Goal: Information Seeking & Learning: Check status

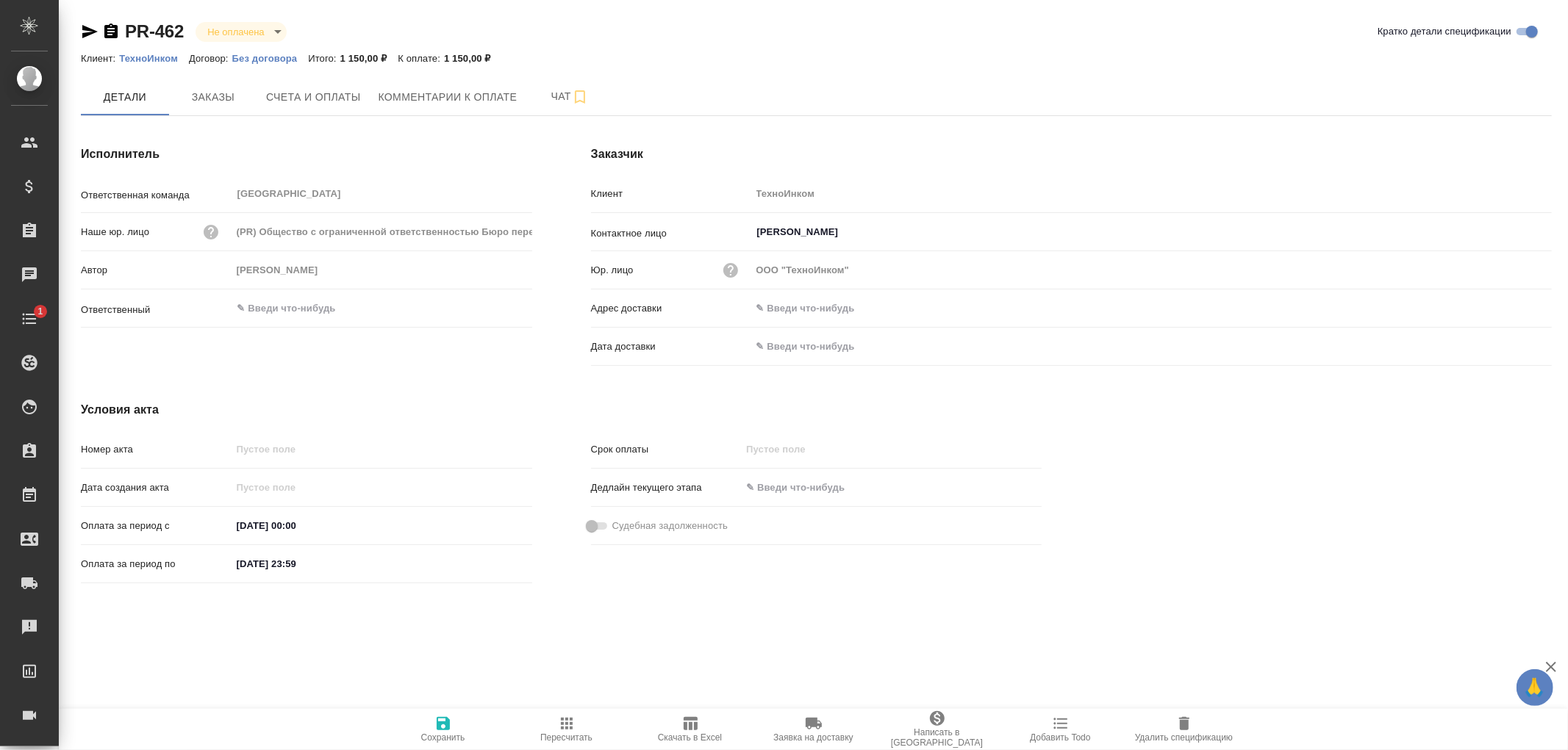
click at [146, 56] on p "ТехноИнком" at bounding box center [153, 59] width 70 height 11
click at [686, 722] on icon "button" at bounding box center [690, 723] width 18 height 18
click at [301, 94] on span "Счета и оплаты" at bounding box center [313, 97] width 94 height 18
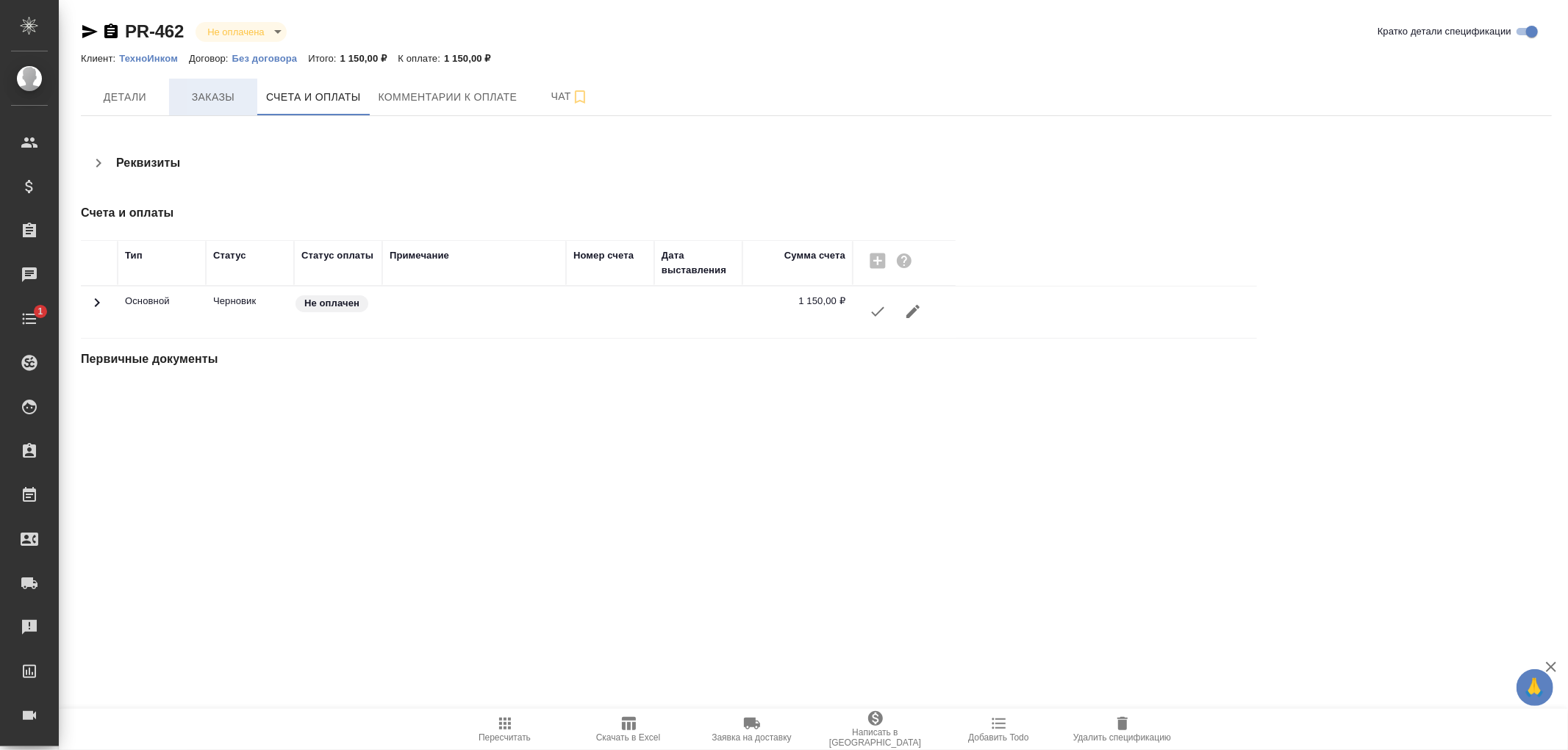
click at [217, 92] on span "Заказы" at bounding box center [214, 97] width 71 height 18
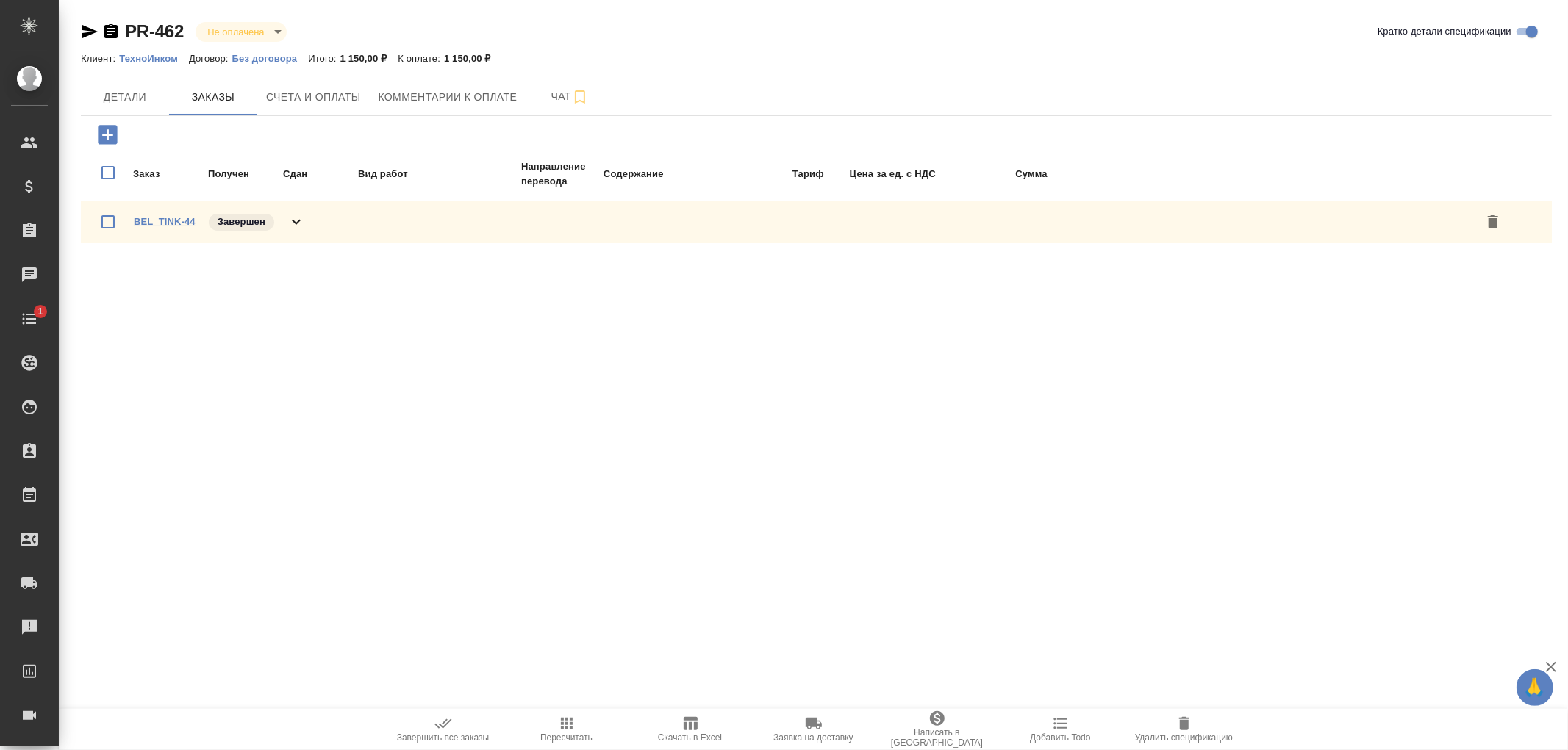
click at [185, 216] on link "BEL_TINK-44" at bounding box center [164, 222] width 62 height 11
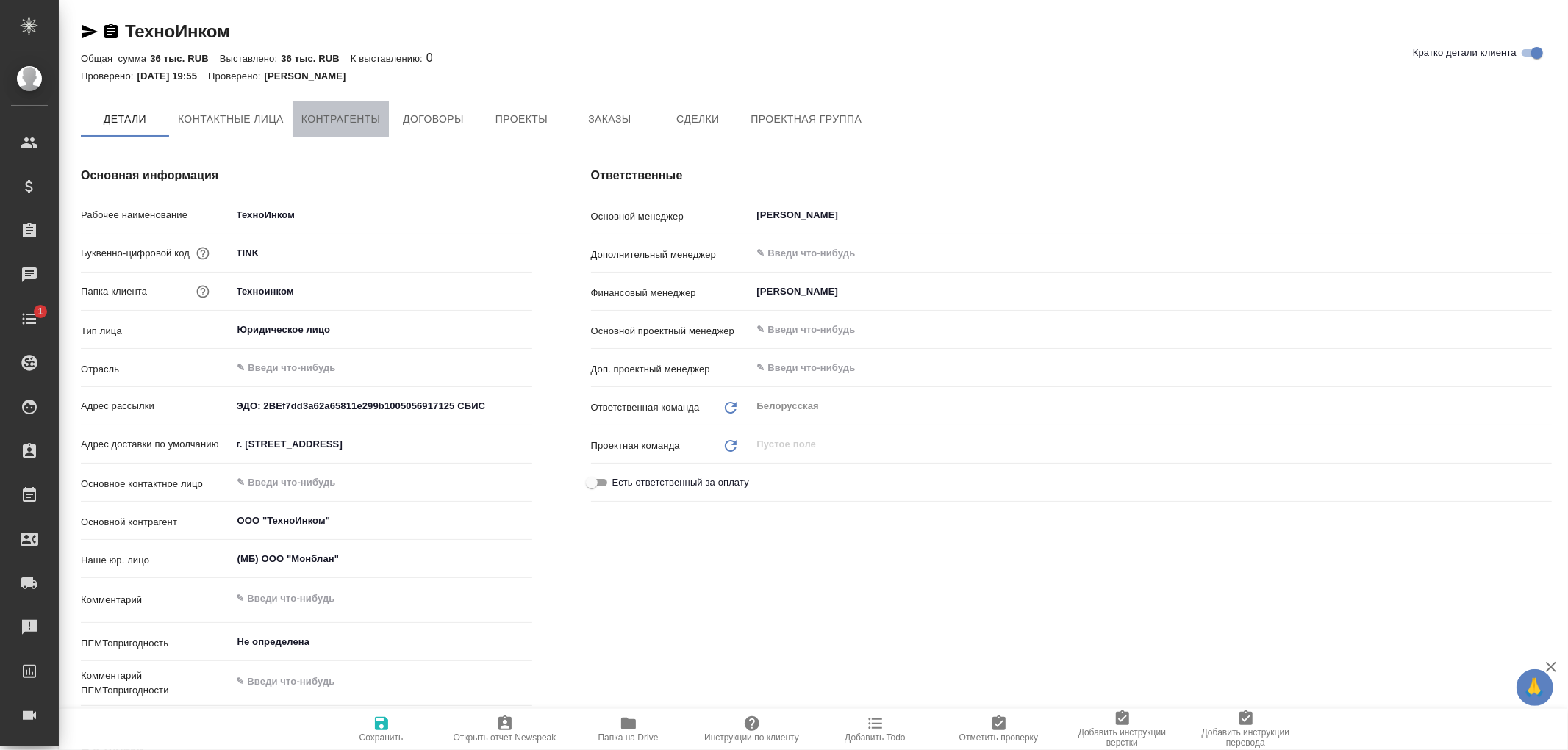
click at [347, 120] on span "Контрагенты" at bounding box center [340, 119] width 79 height 18
type textarea "x"
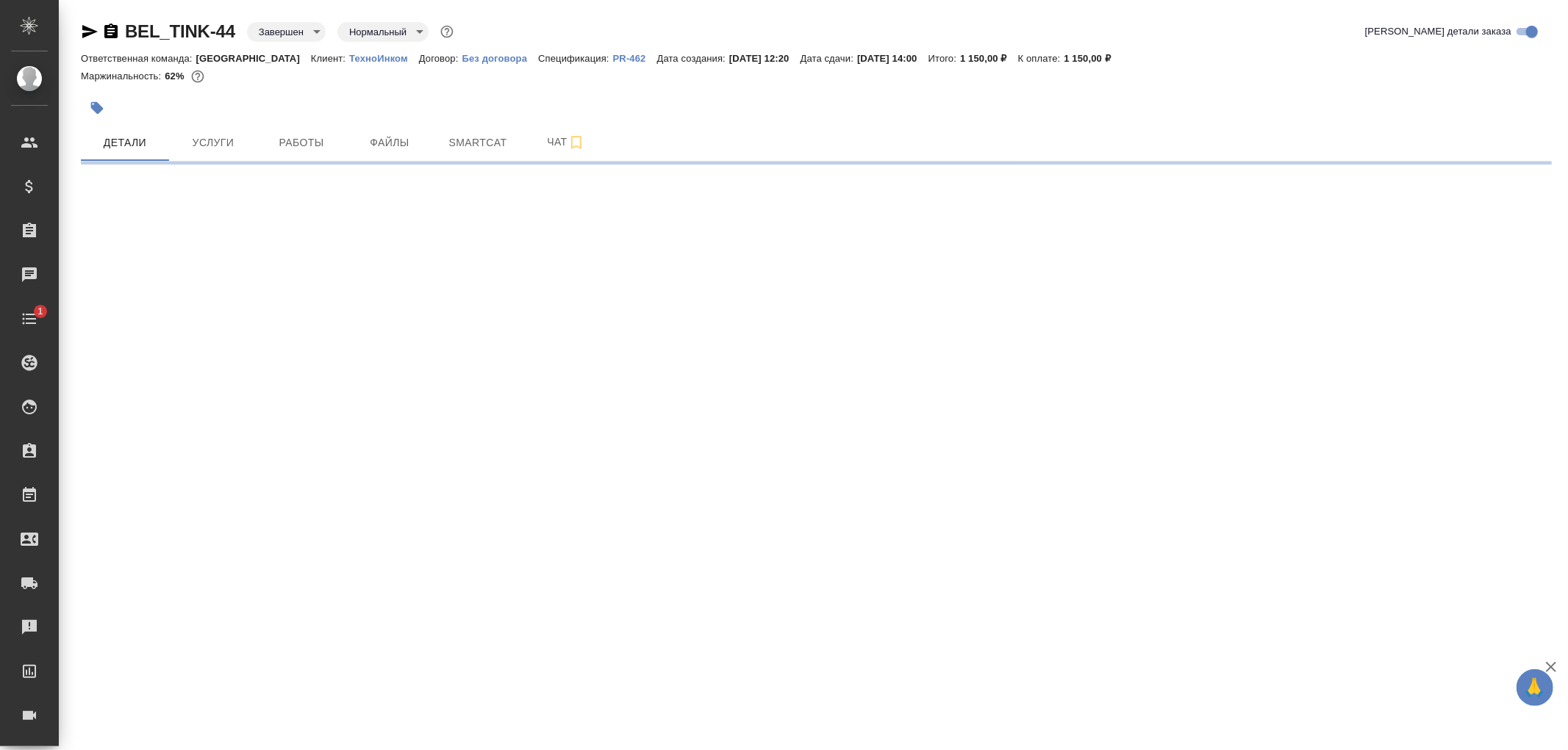
select select "RU"
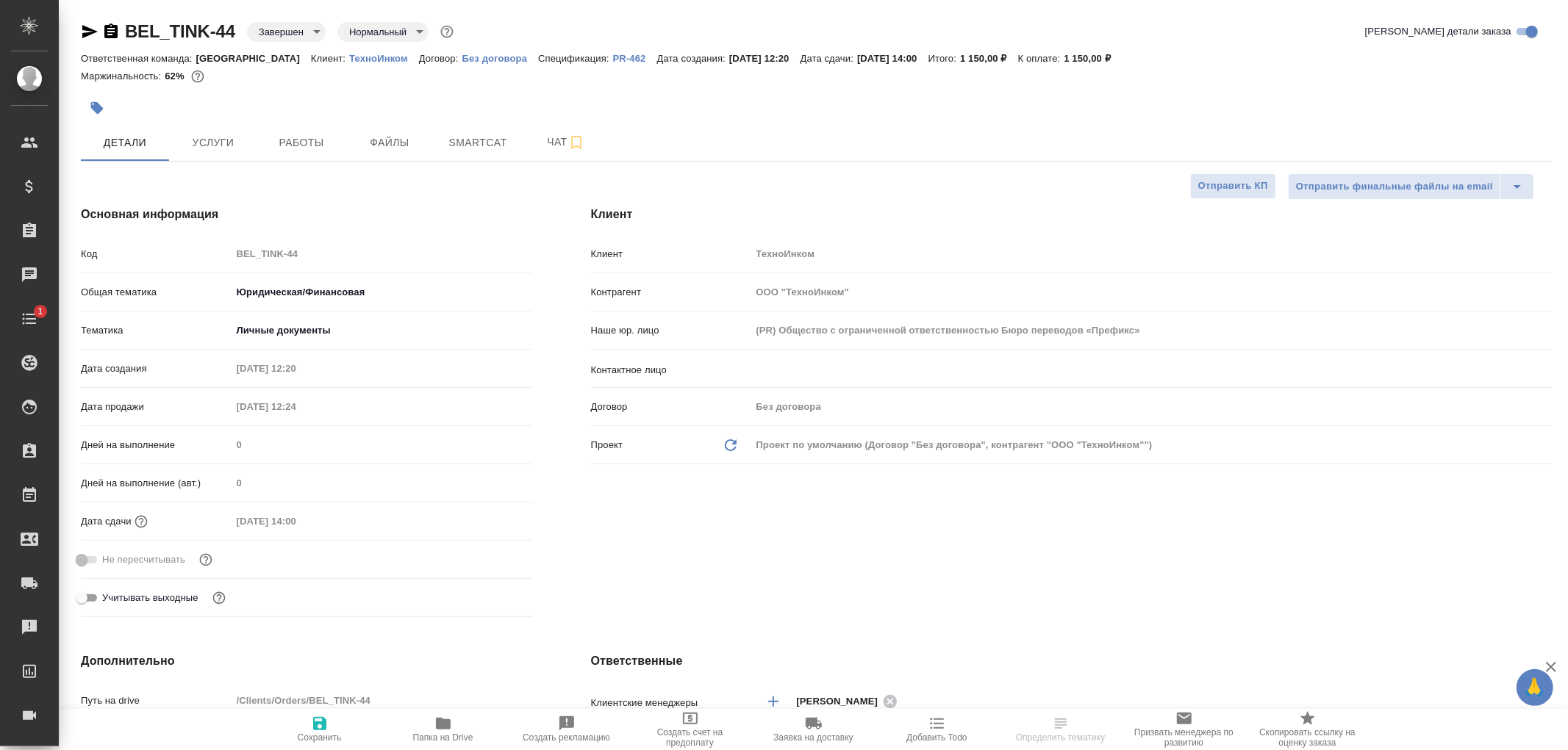
type textarea "x"
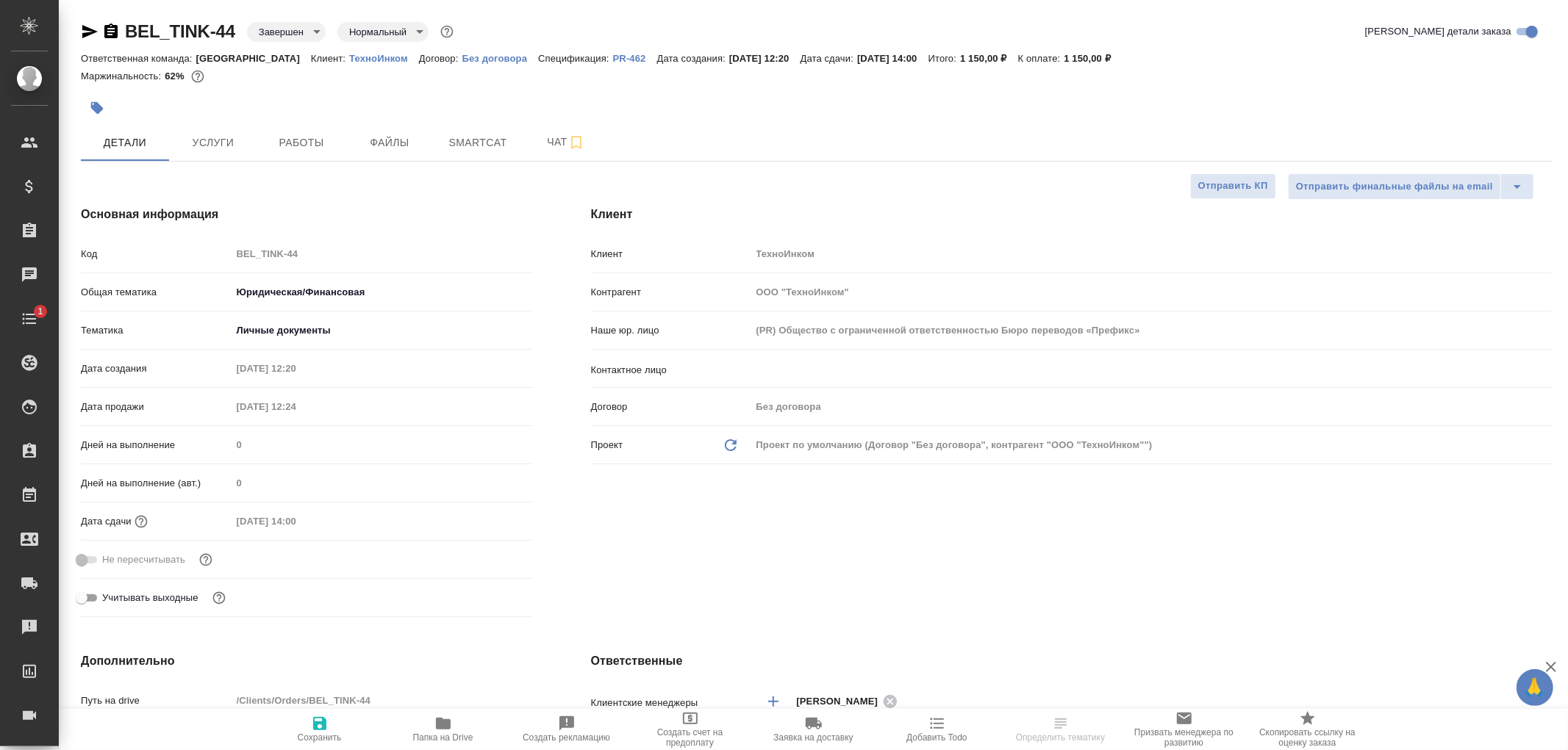
type textarea "x"
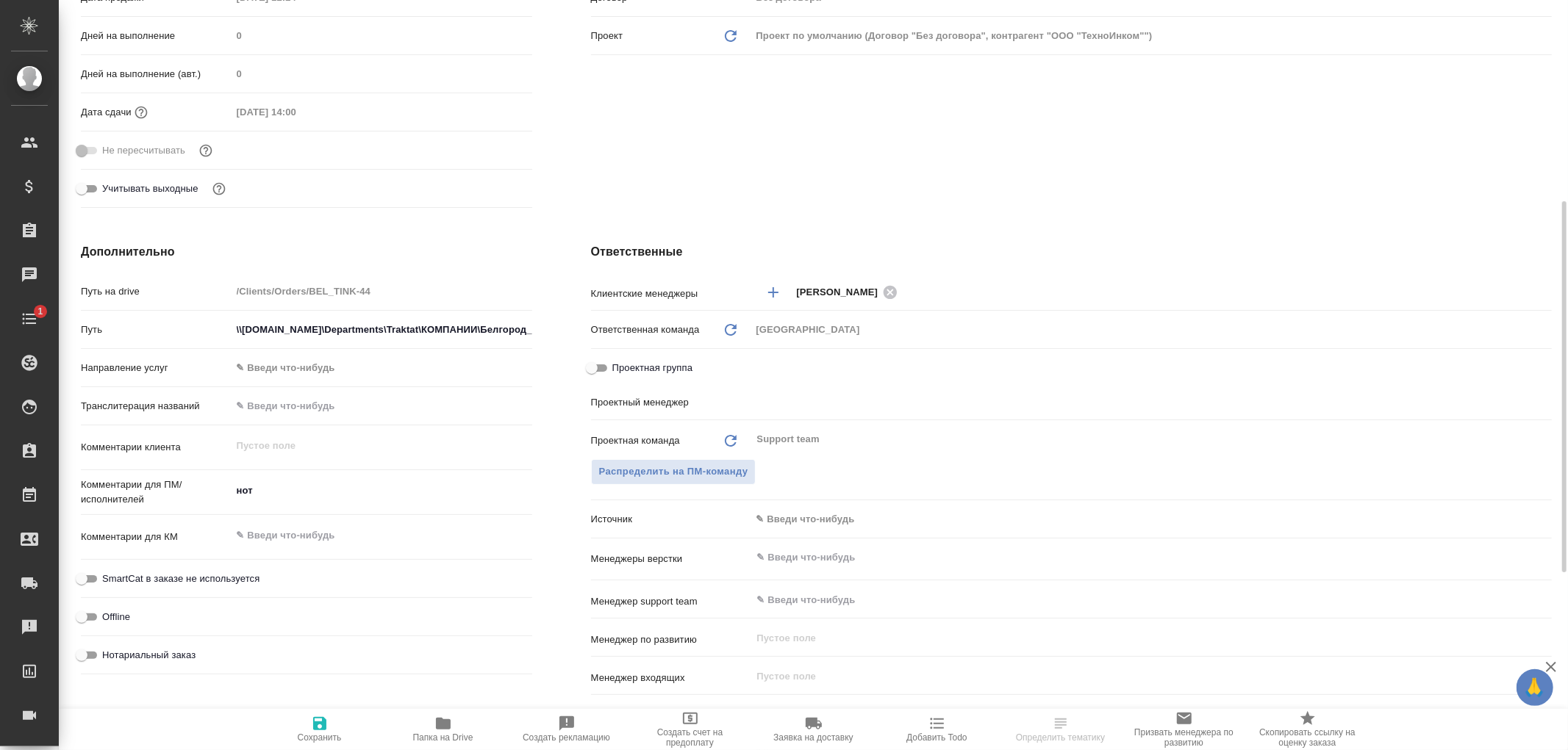
scroll to position [571, 0]
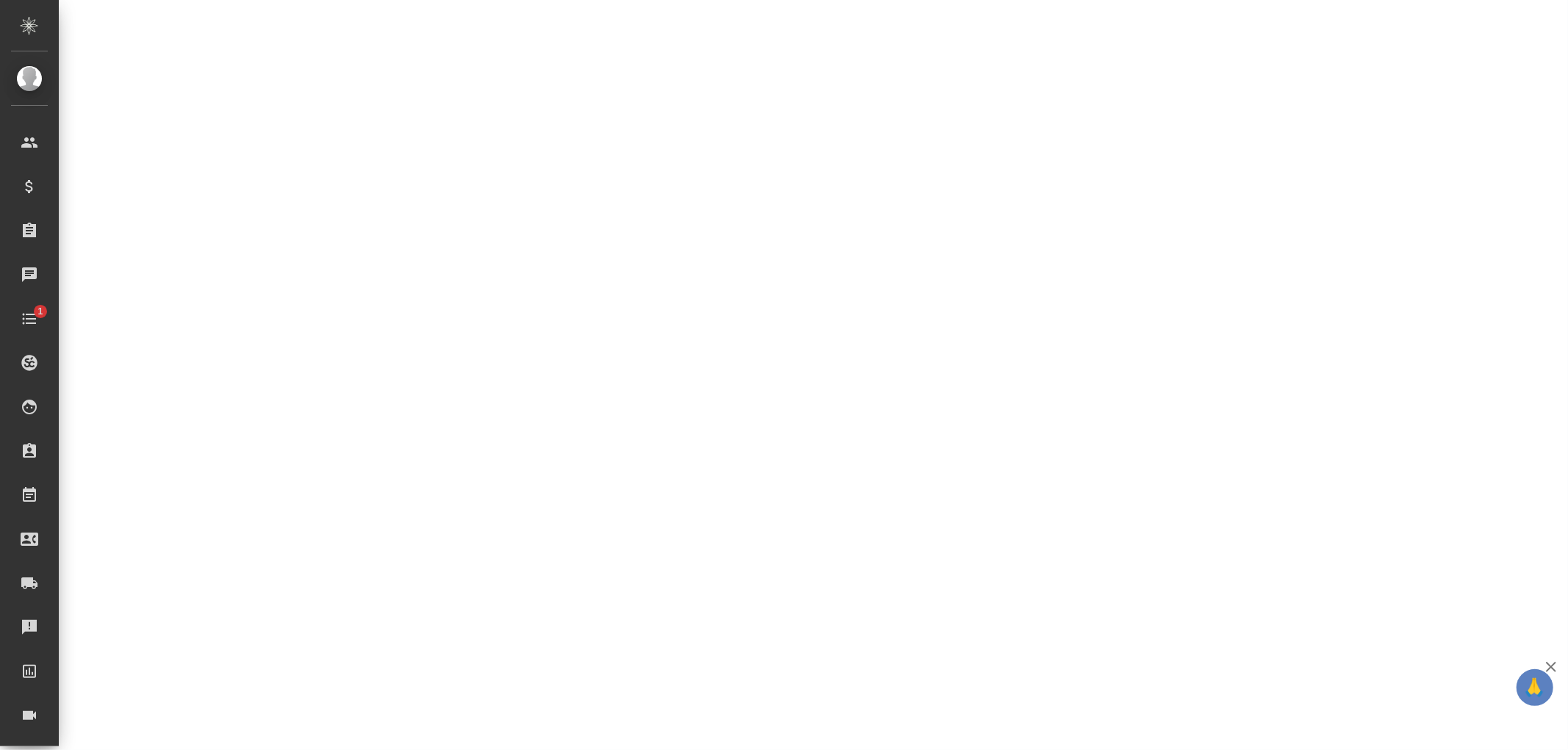
select select "RU"
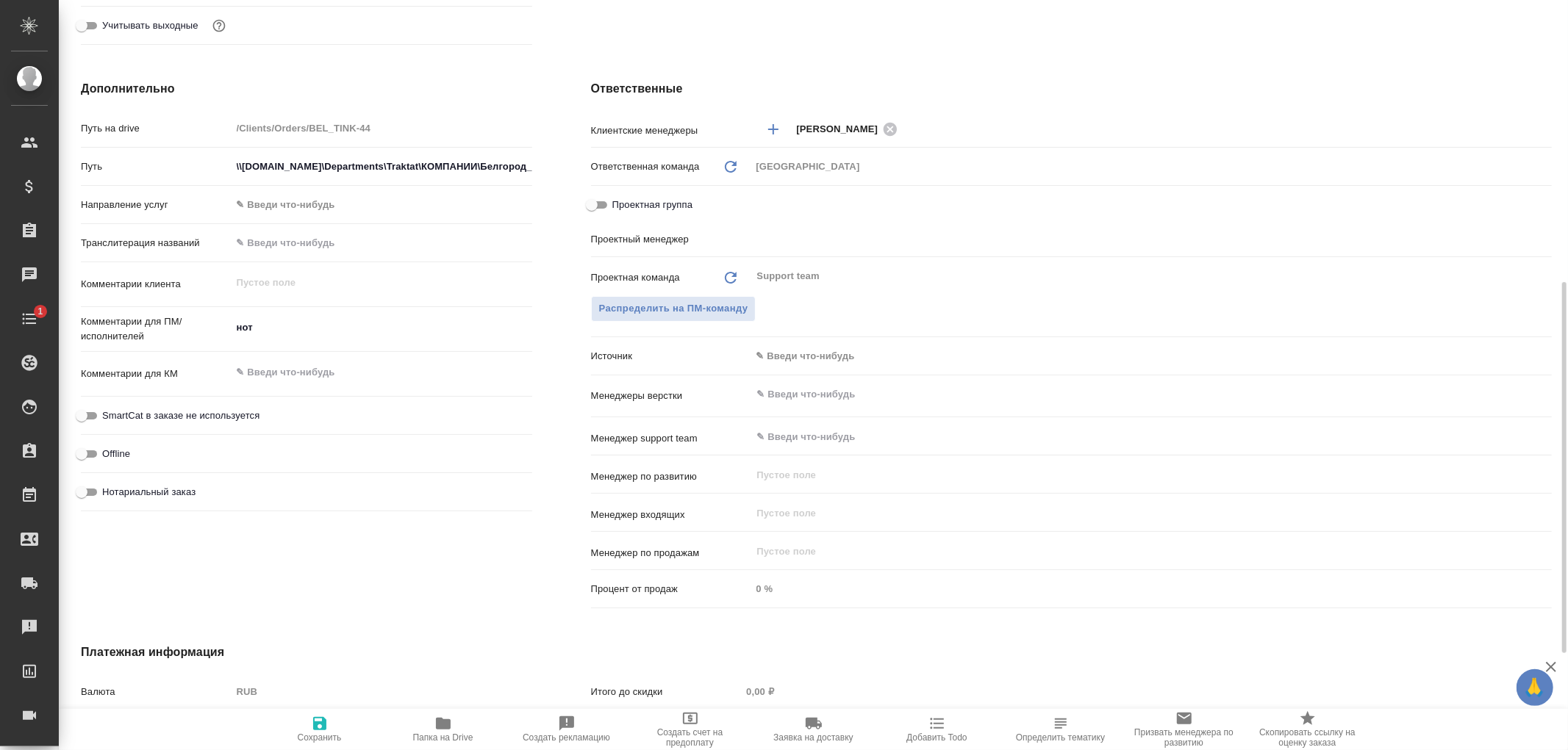
type textarea "x"
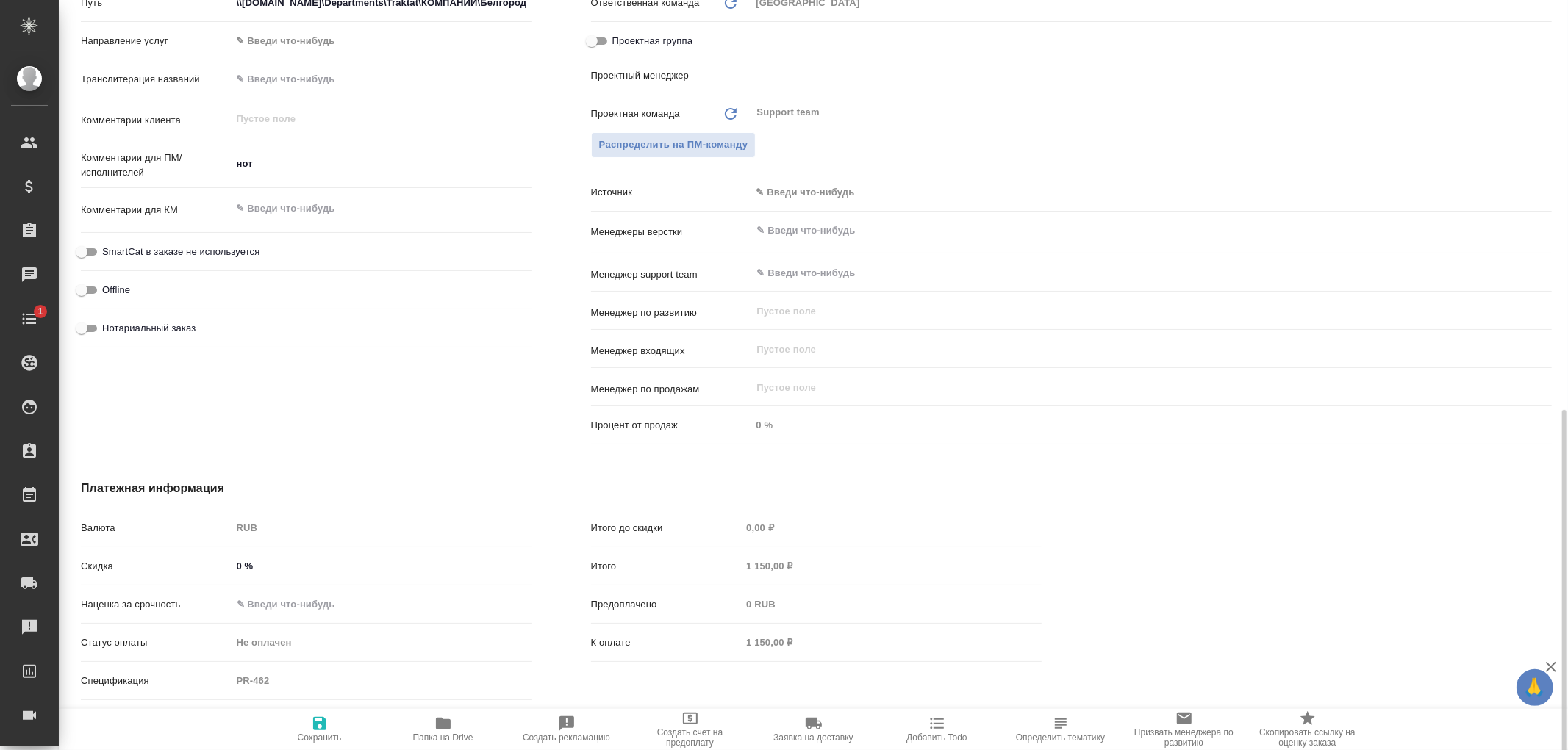
scroll to position [766, 0]
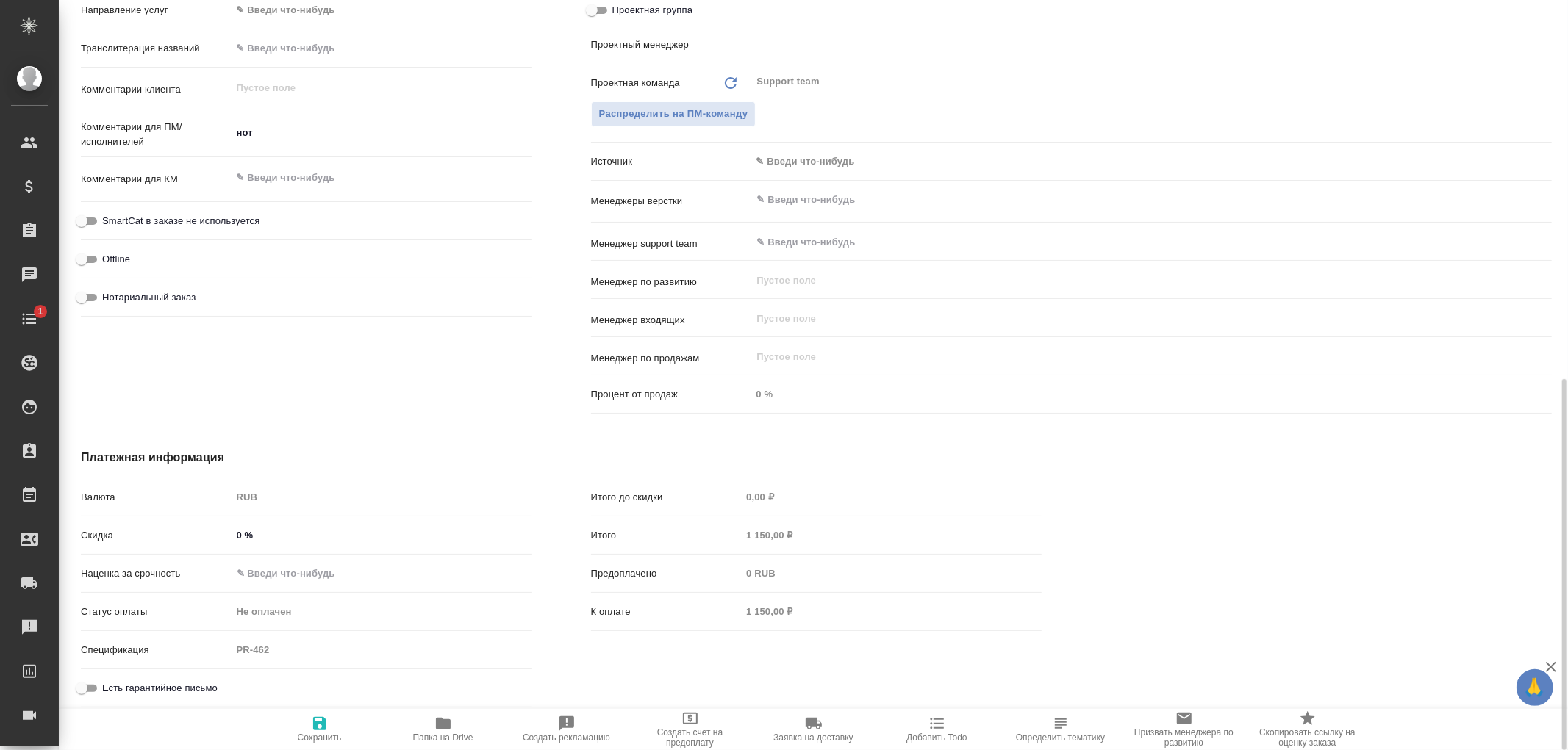
type textarea "x"
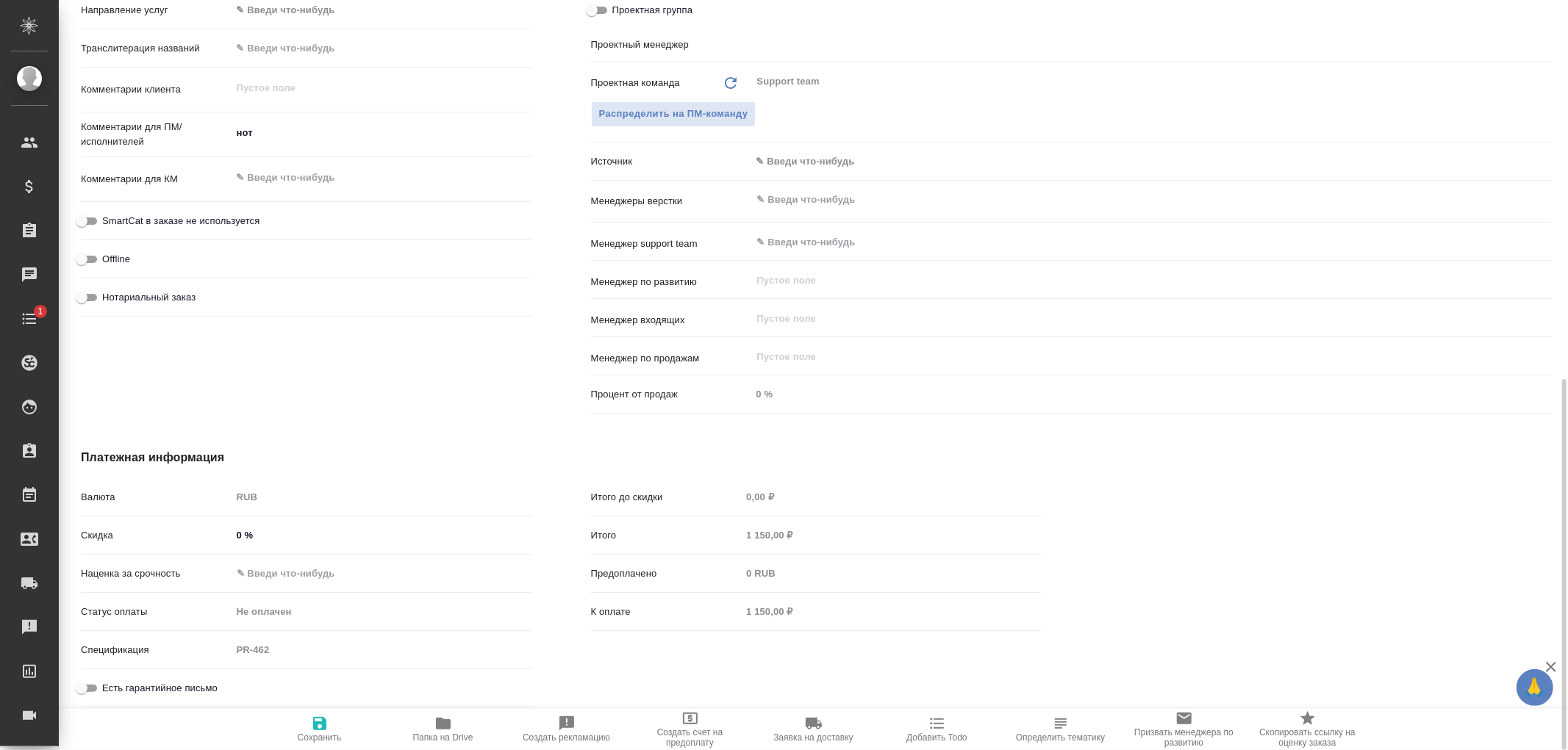
type textarea "x"
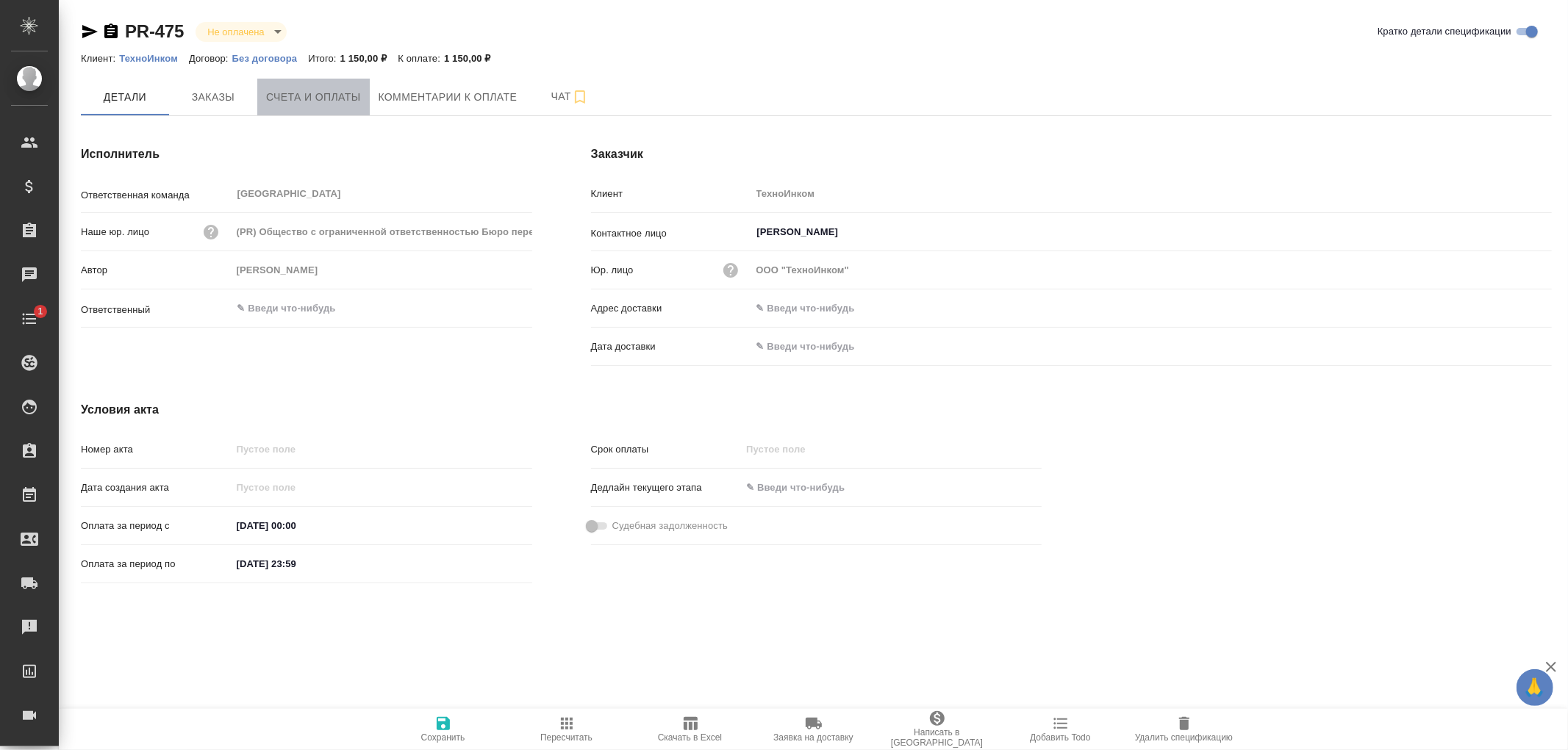
click at [323, 98] on span "Счета и оплаты" at bounding box center [313, 97] width 94 height 18
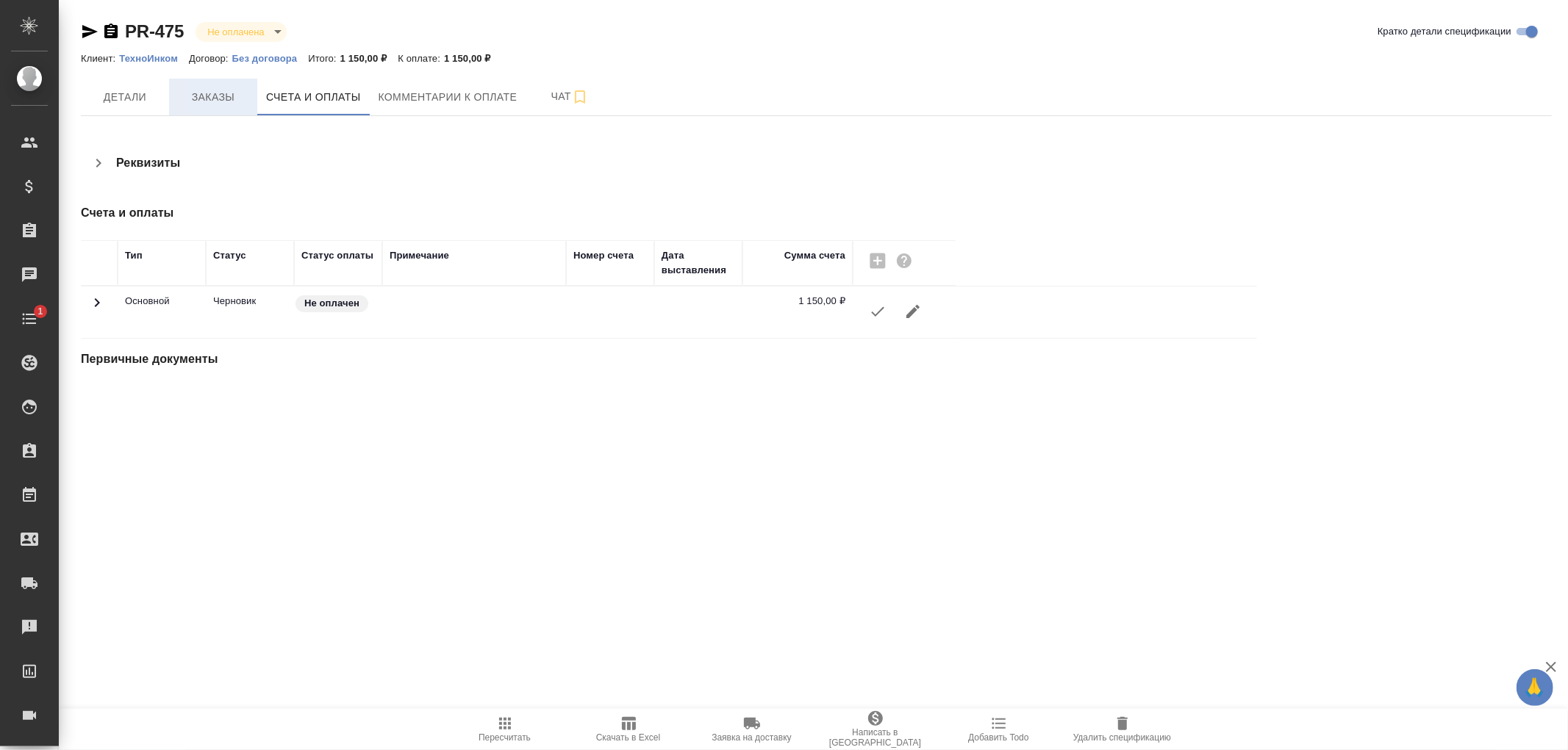
click at [214, 98] on span "Заказы" at bounding box center [214, 97] width 71 height 18
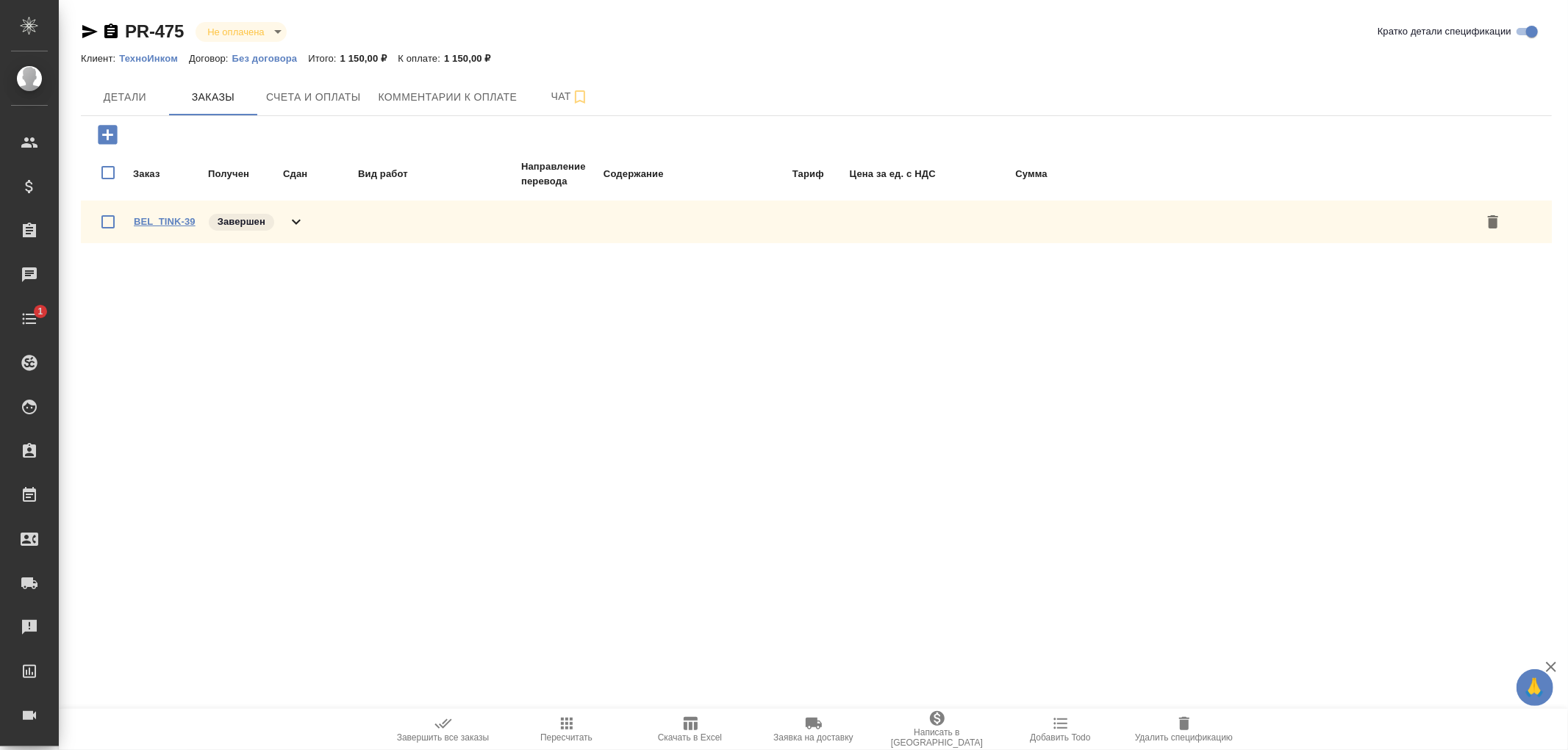
click at [185, 219] on link "BEL_TINK-39" at bounding box center [164, 222] width 62 height 11
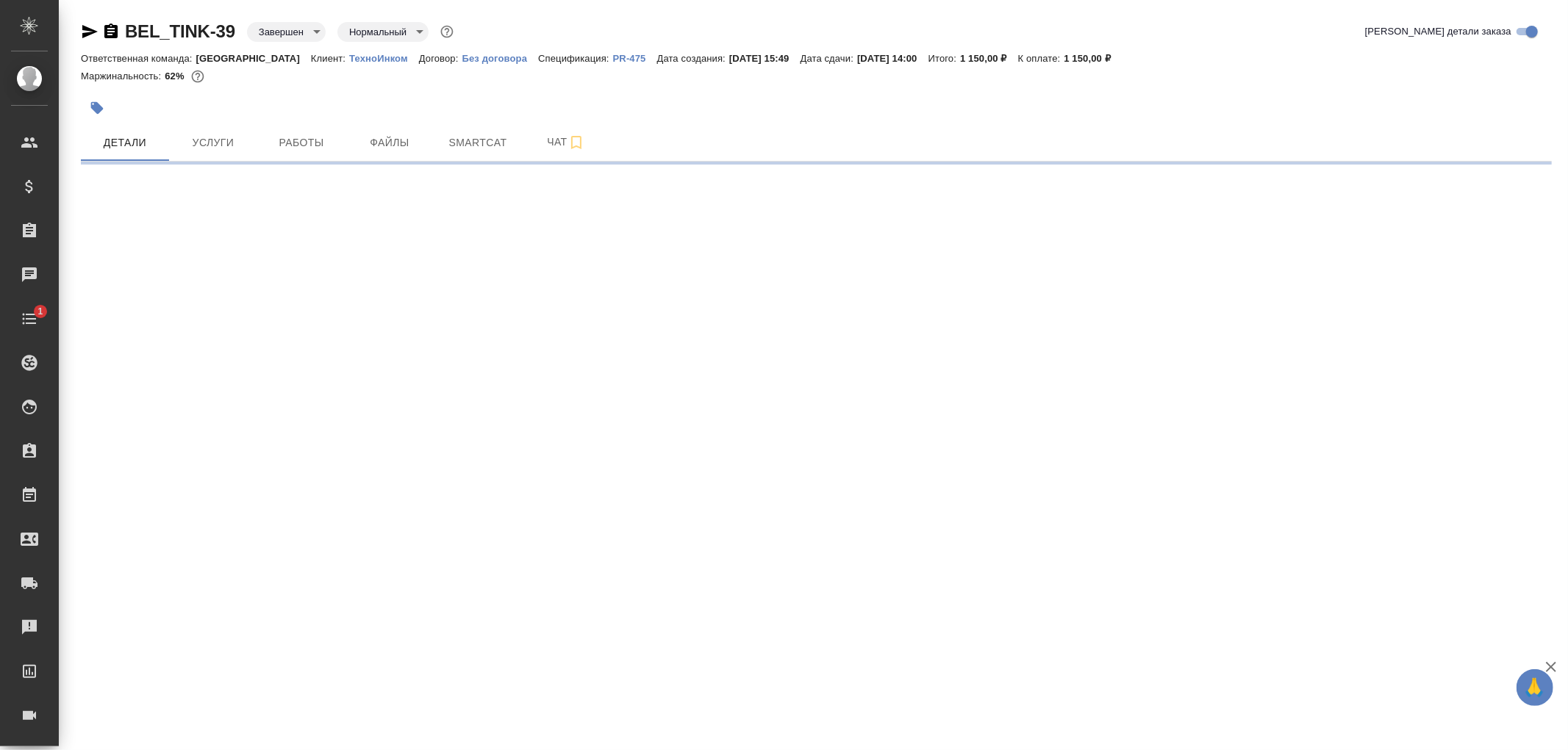
select select "RU"
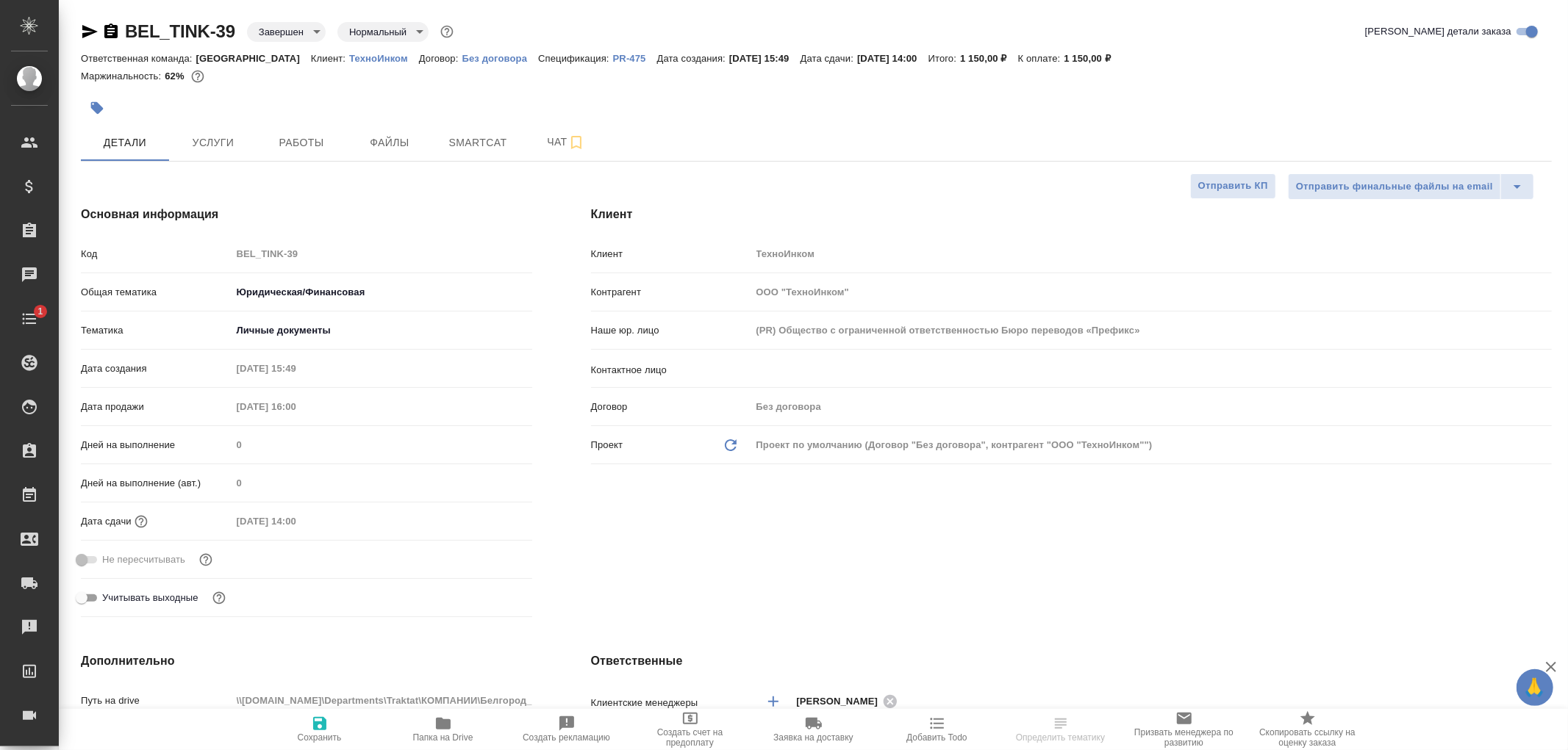
type textarea "x"
click at [211, 140] on span "Услуги" at bounding box center [214, 142] width 71 height 18
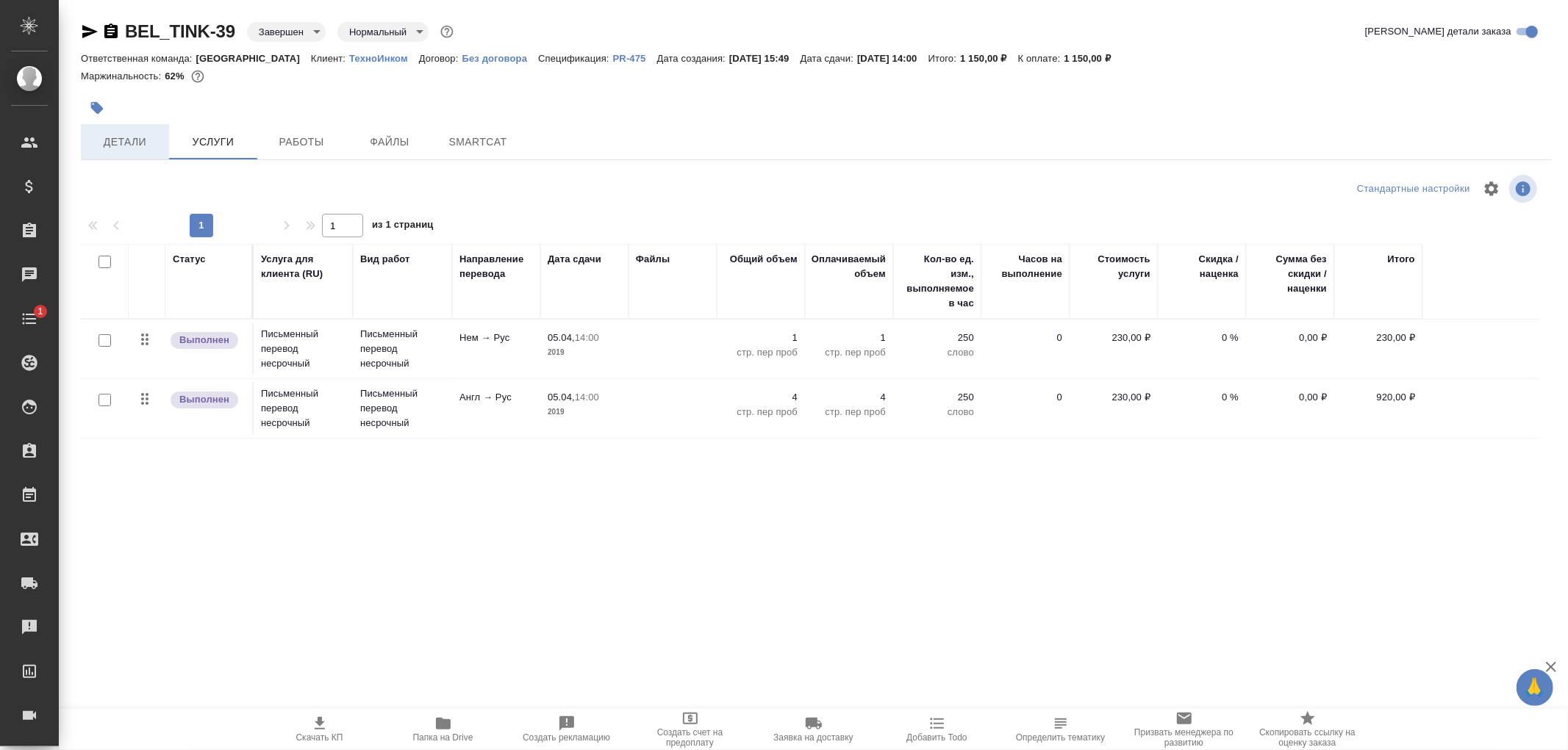
click at [135, 144] on span "Детали" at bounding box center [125, 142] width 71 height 18
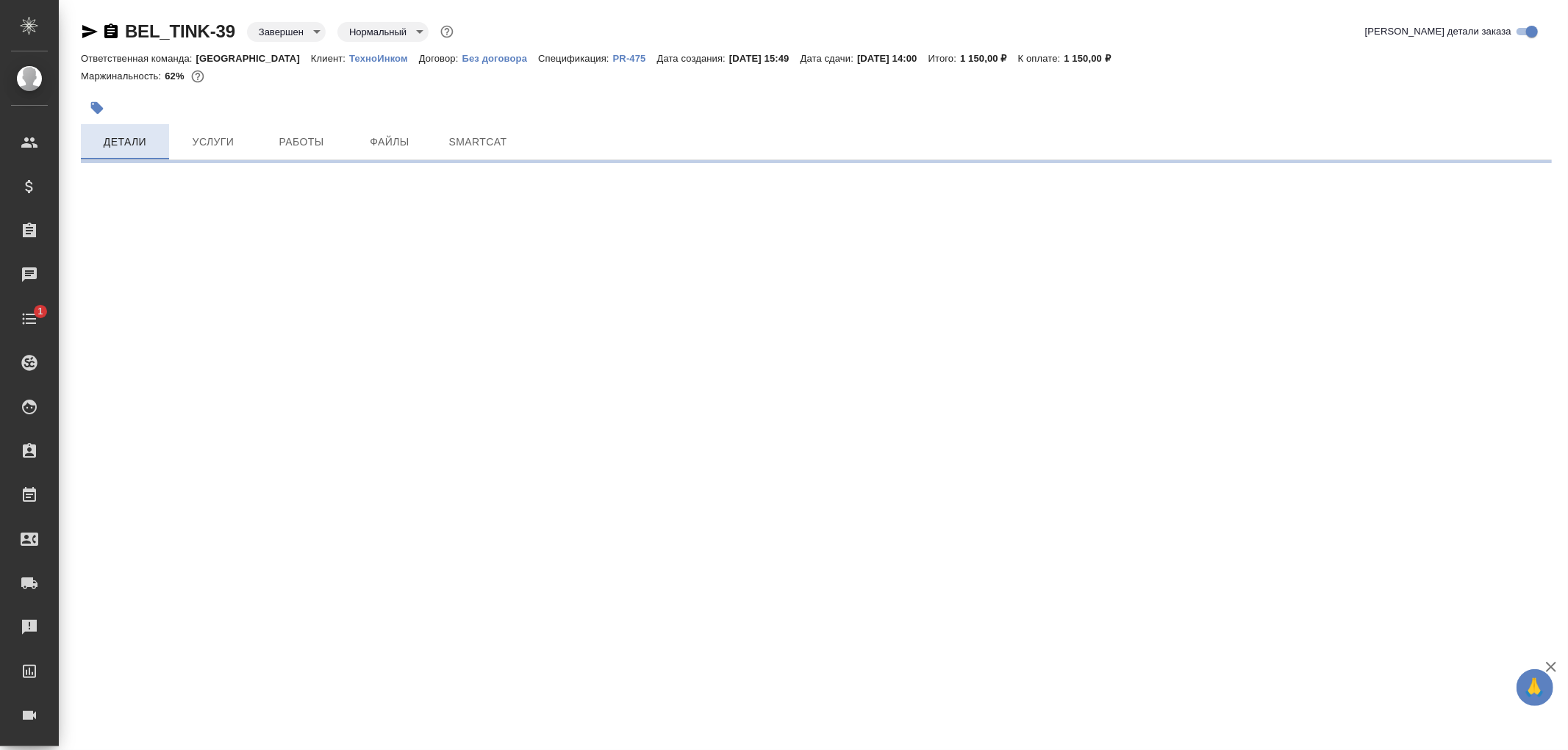
select select "RU"
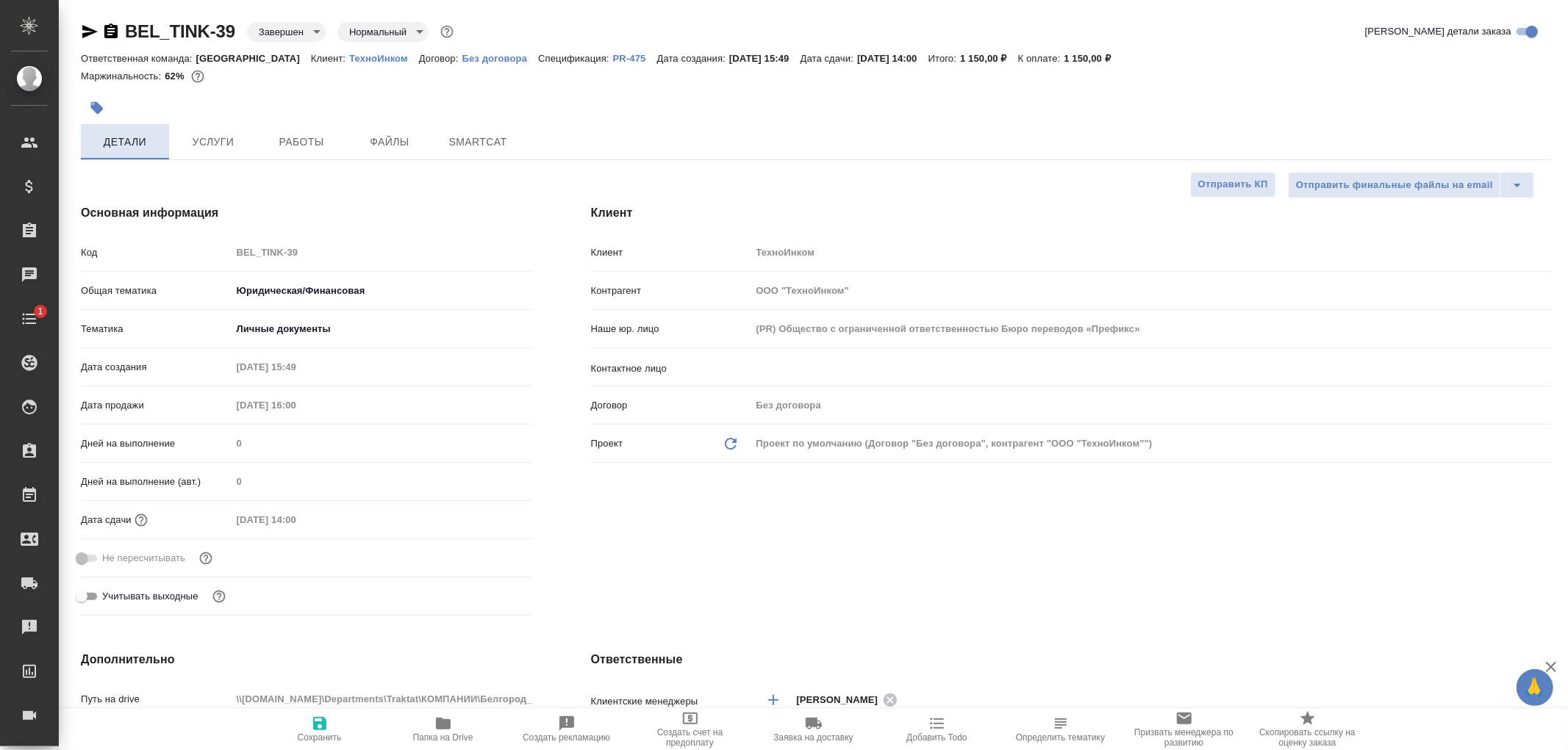
type textarea "x"
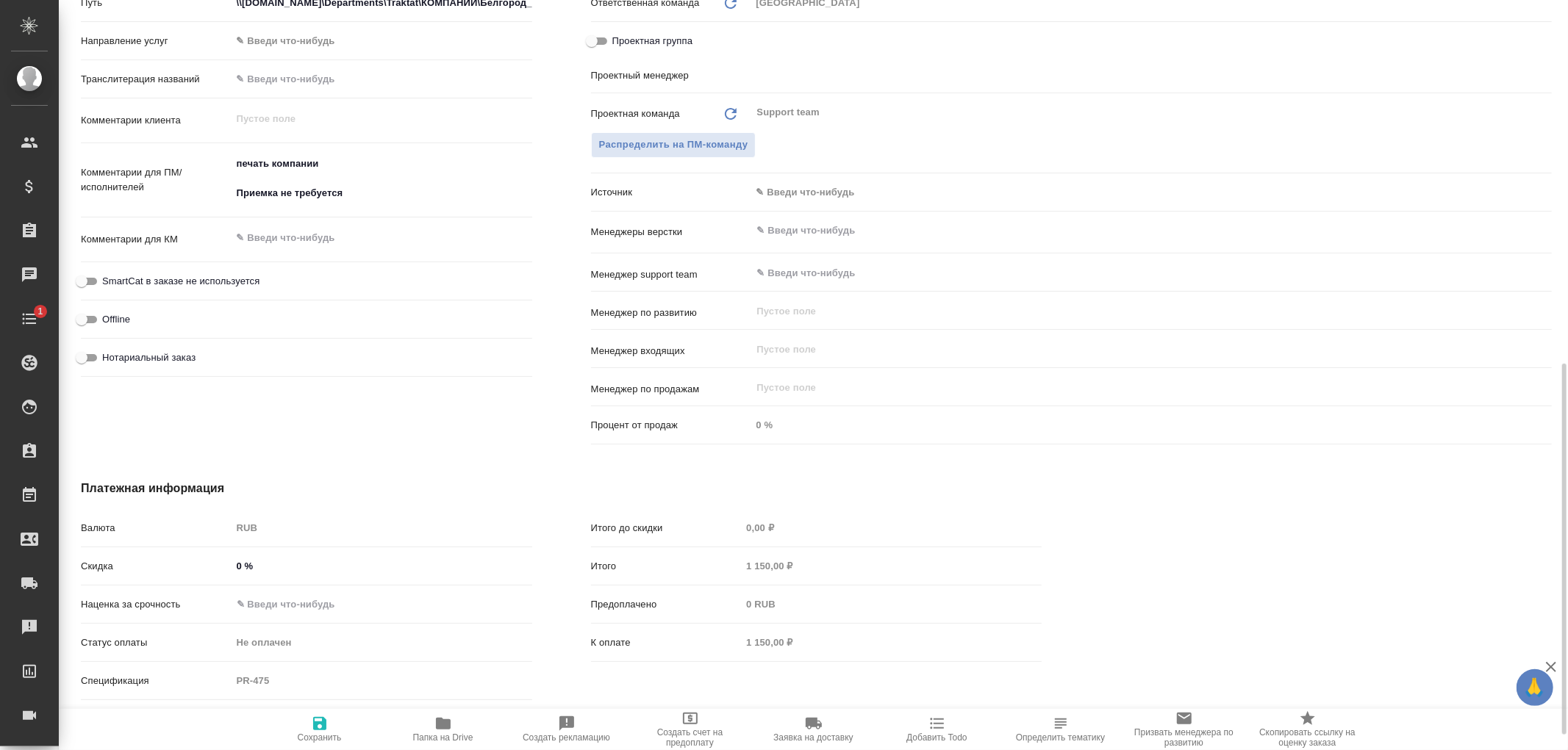
scroll to position [766, 0]
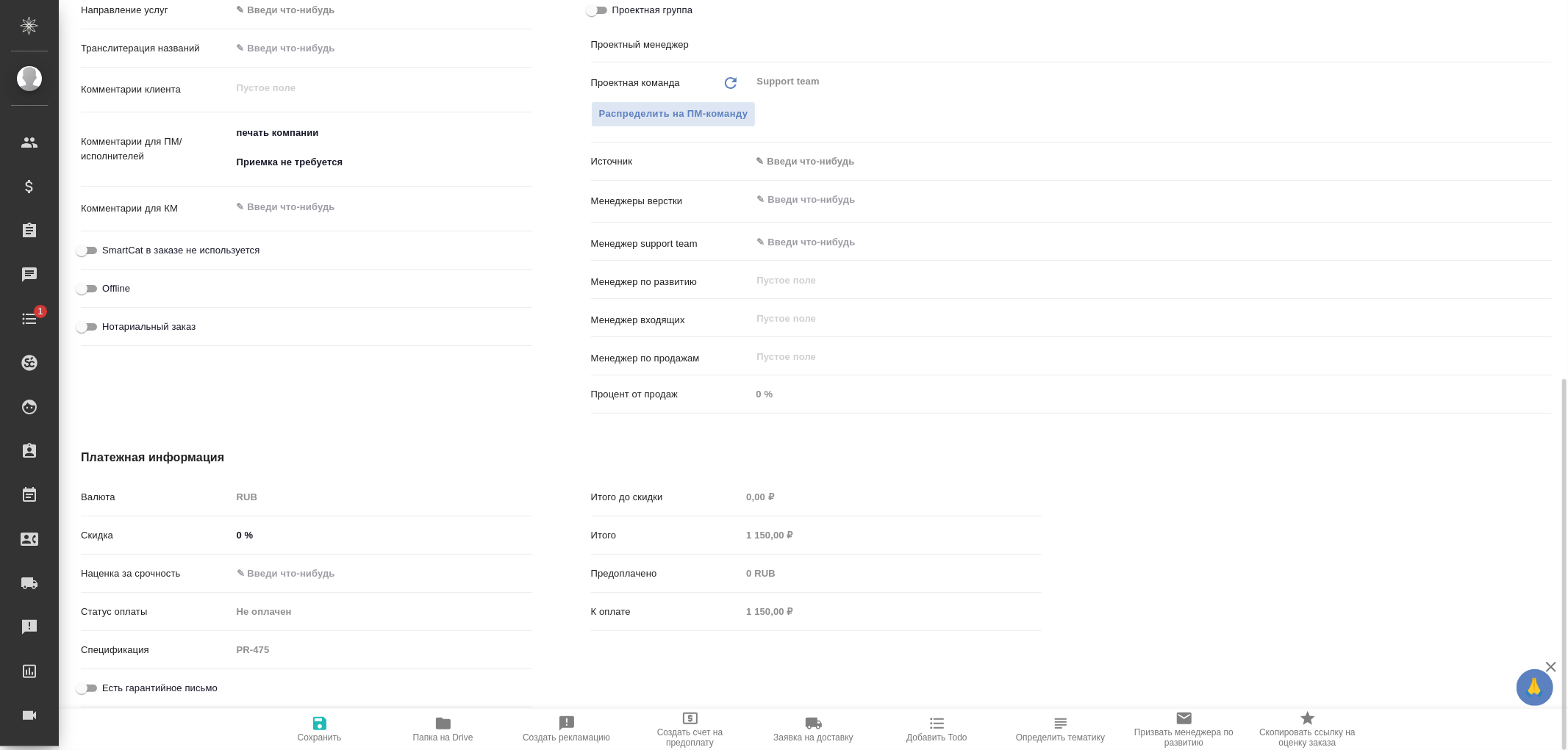
type textarea "x"
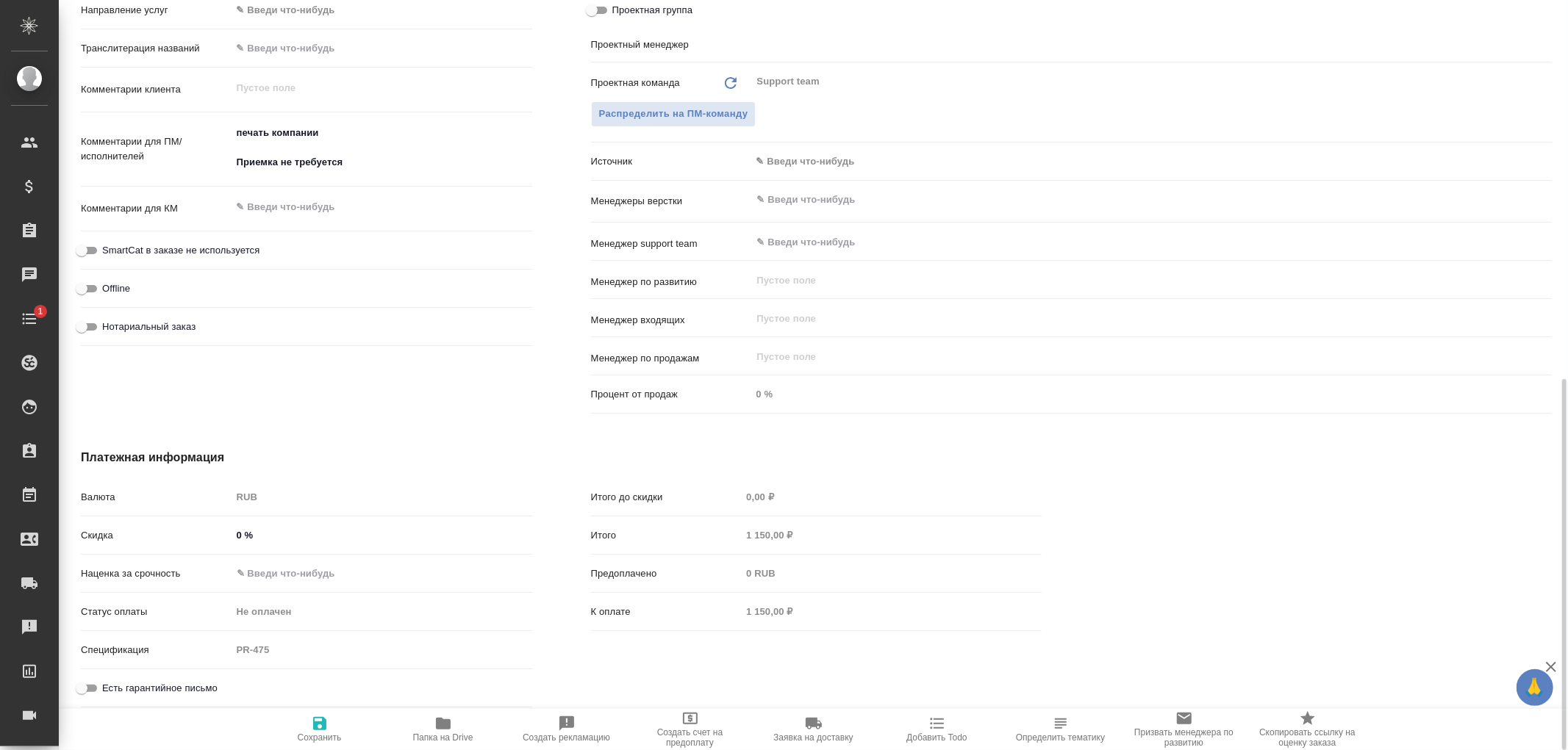
type textarea "x"
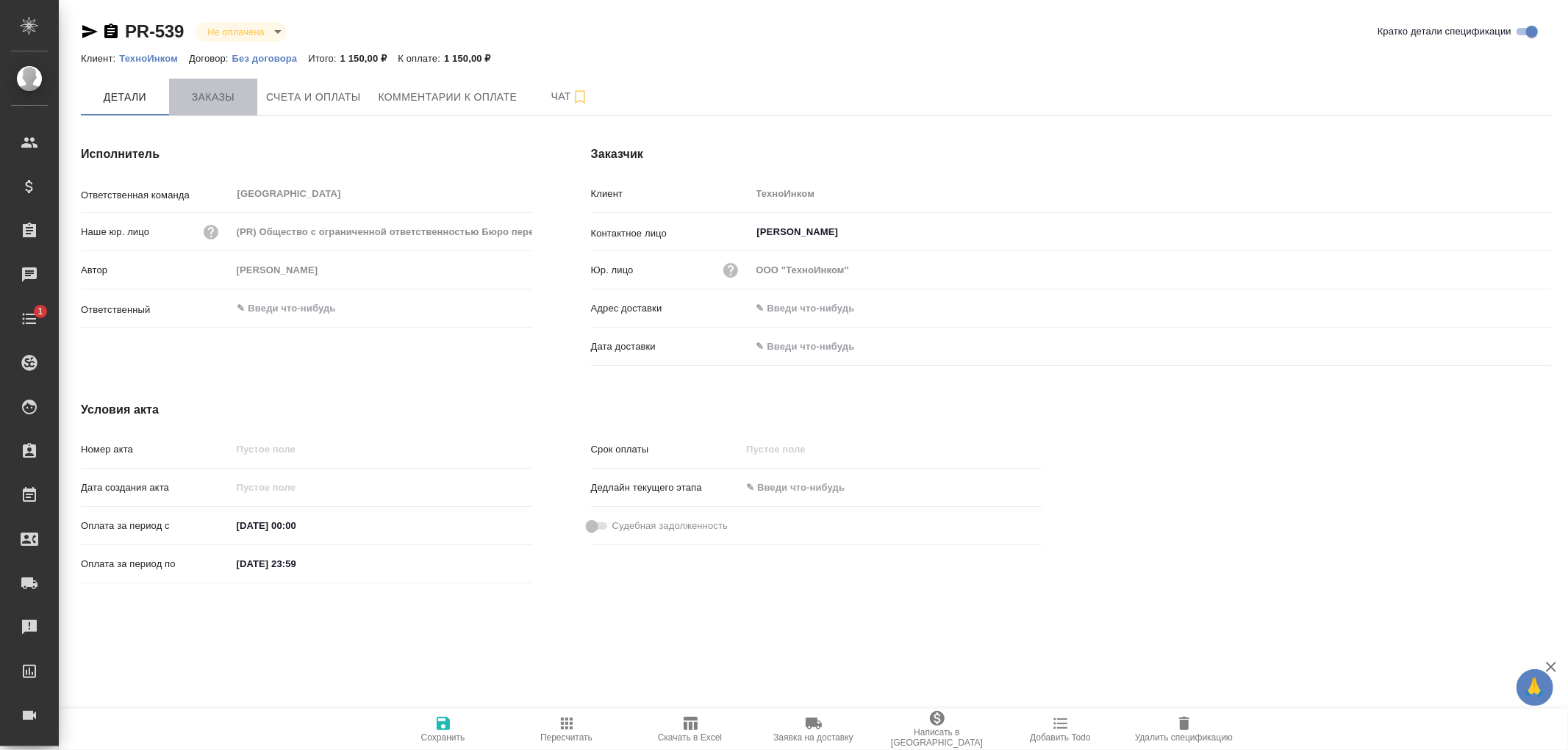
click at [222, 98] on span "Заказы" at bounding box center [214, 97] width 71 height 18
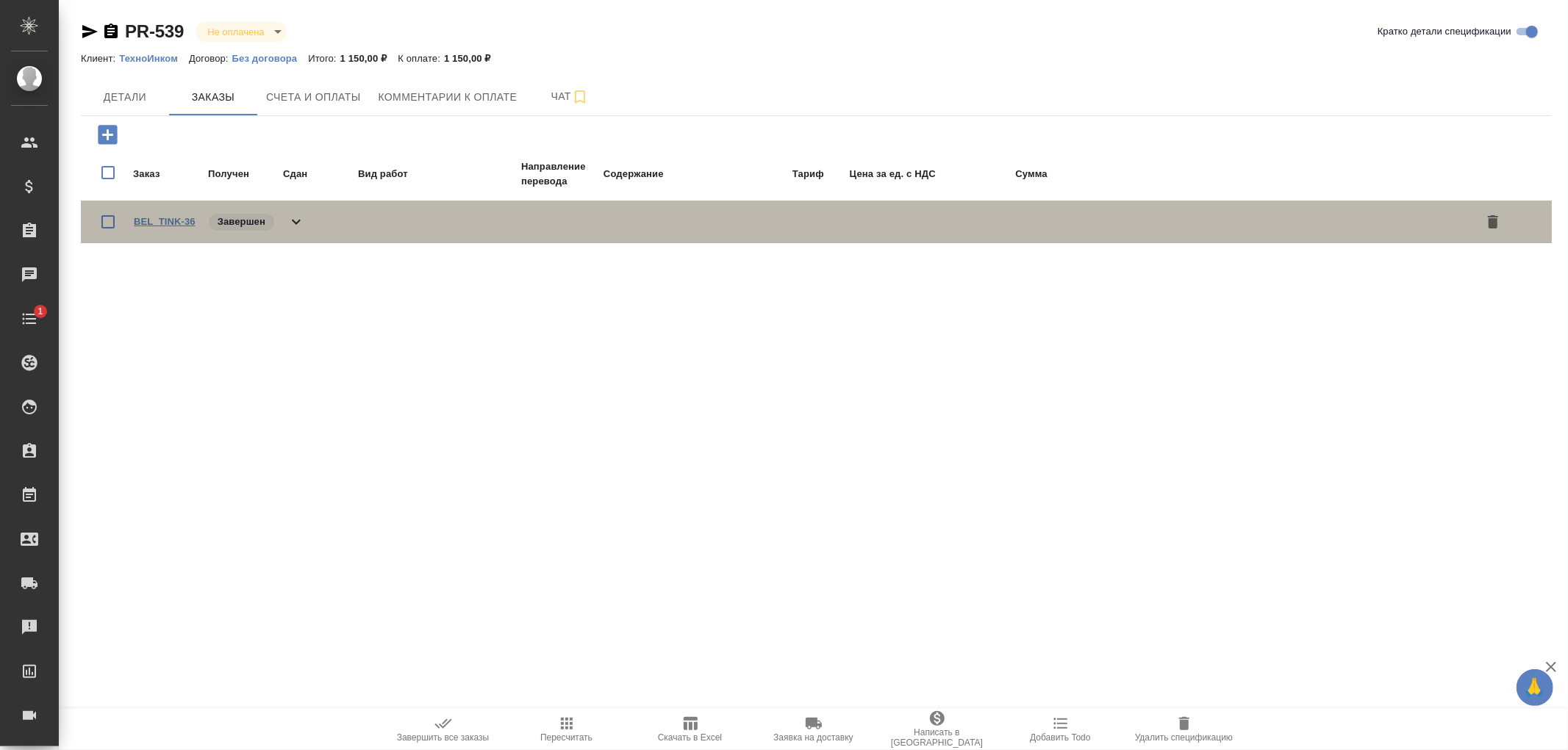
click at [186, 222] on link "BEL_TINK-36" at bounding box center [164, 222] width 62 height 11
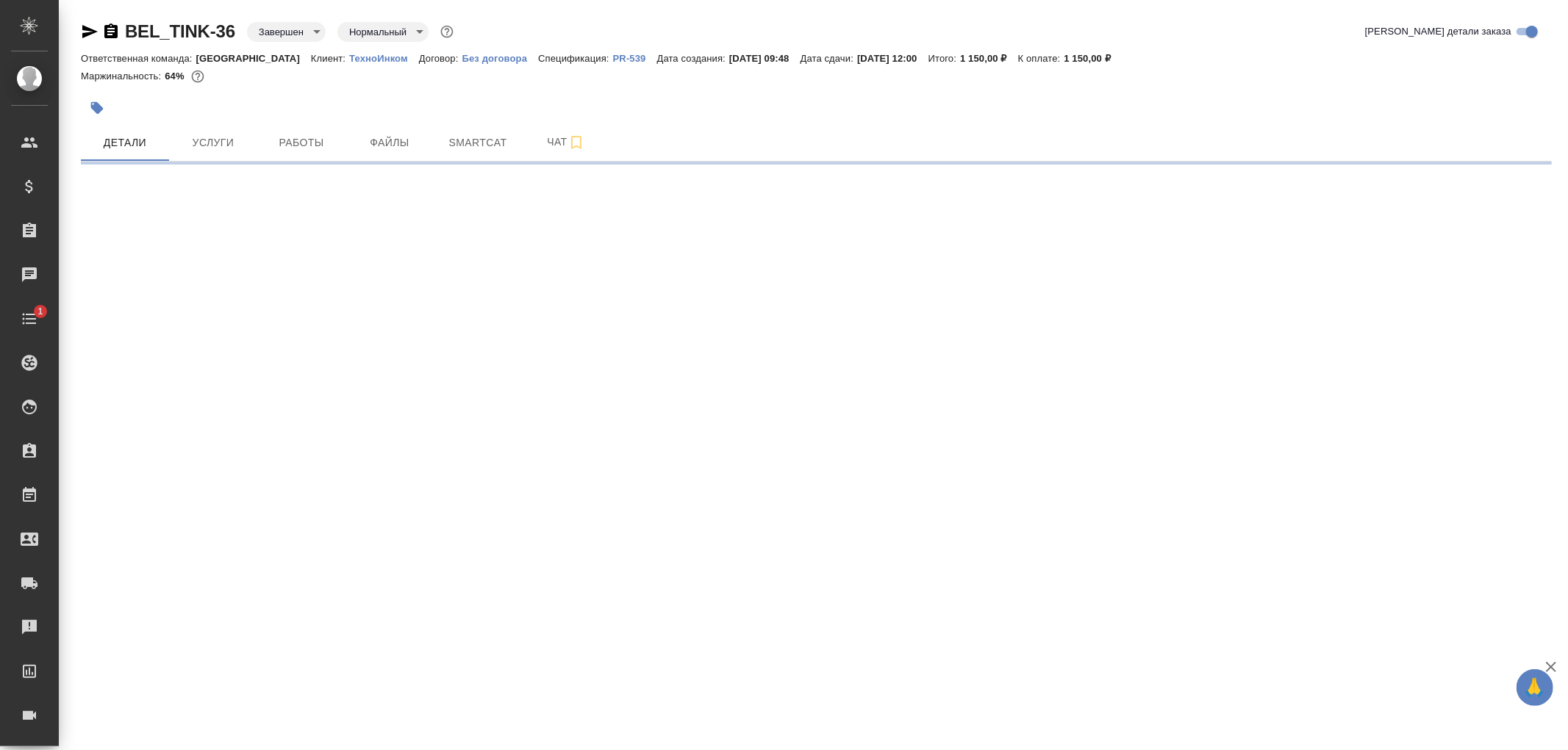
select select "RU"
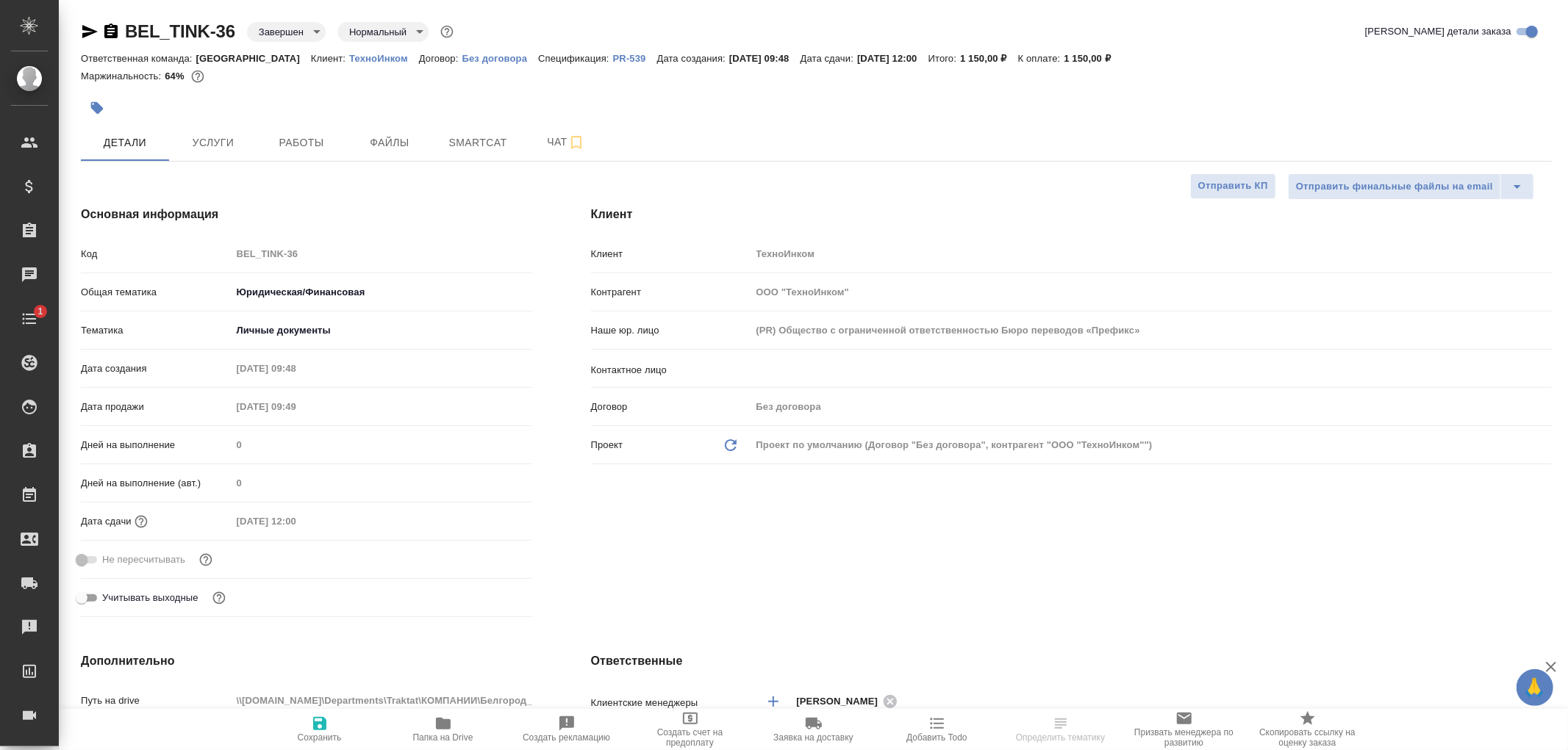
type textarea "x"
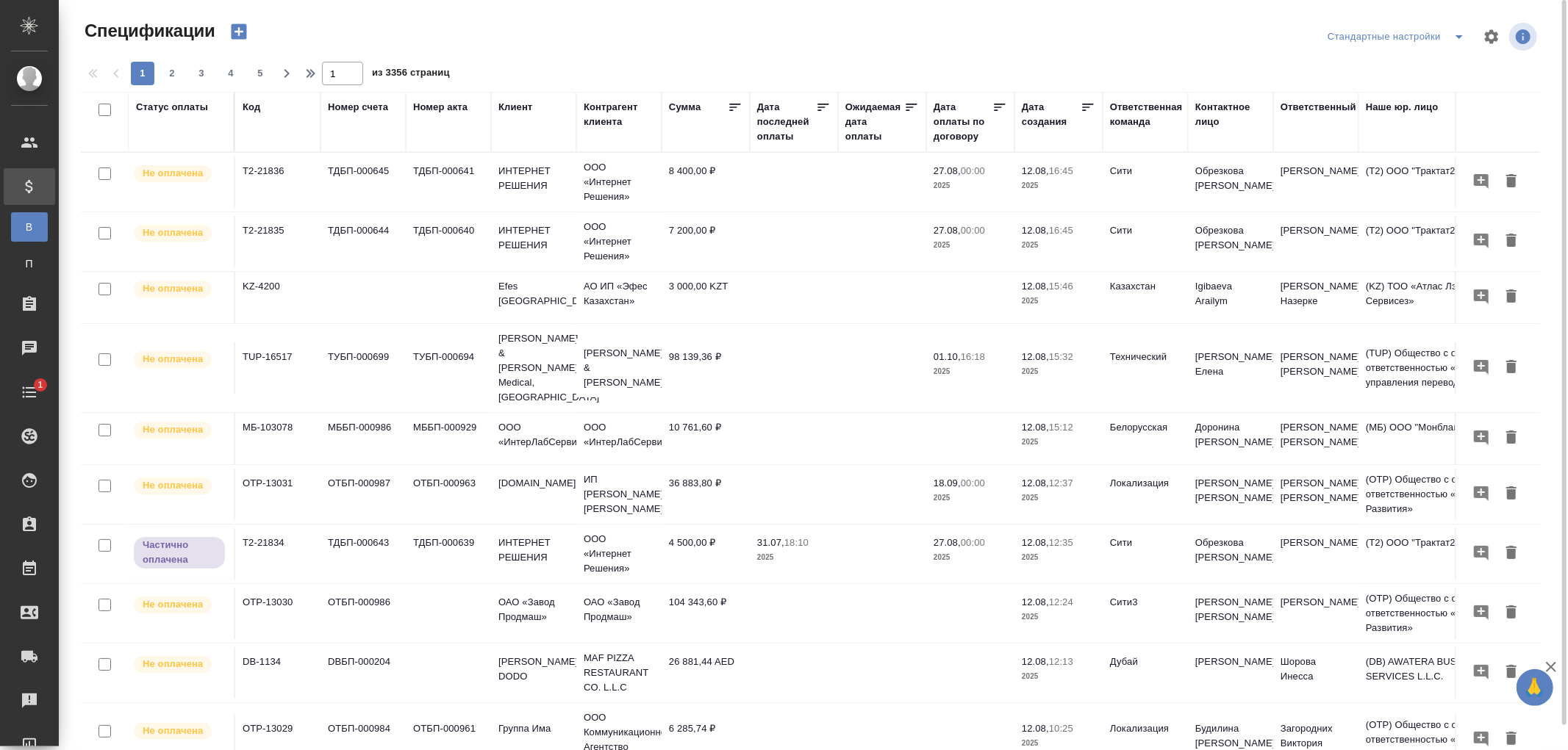
click at [253, 111] on div "Код" at bounding box center [252, 107] width 18 height 14
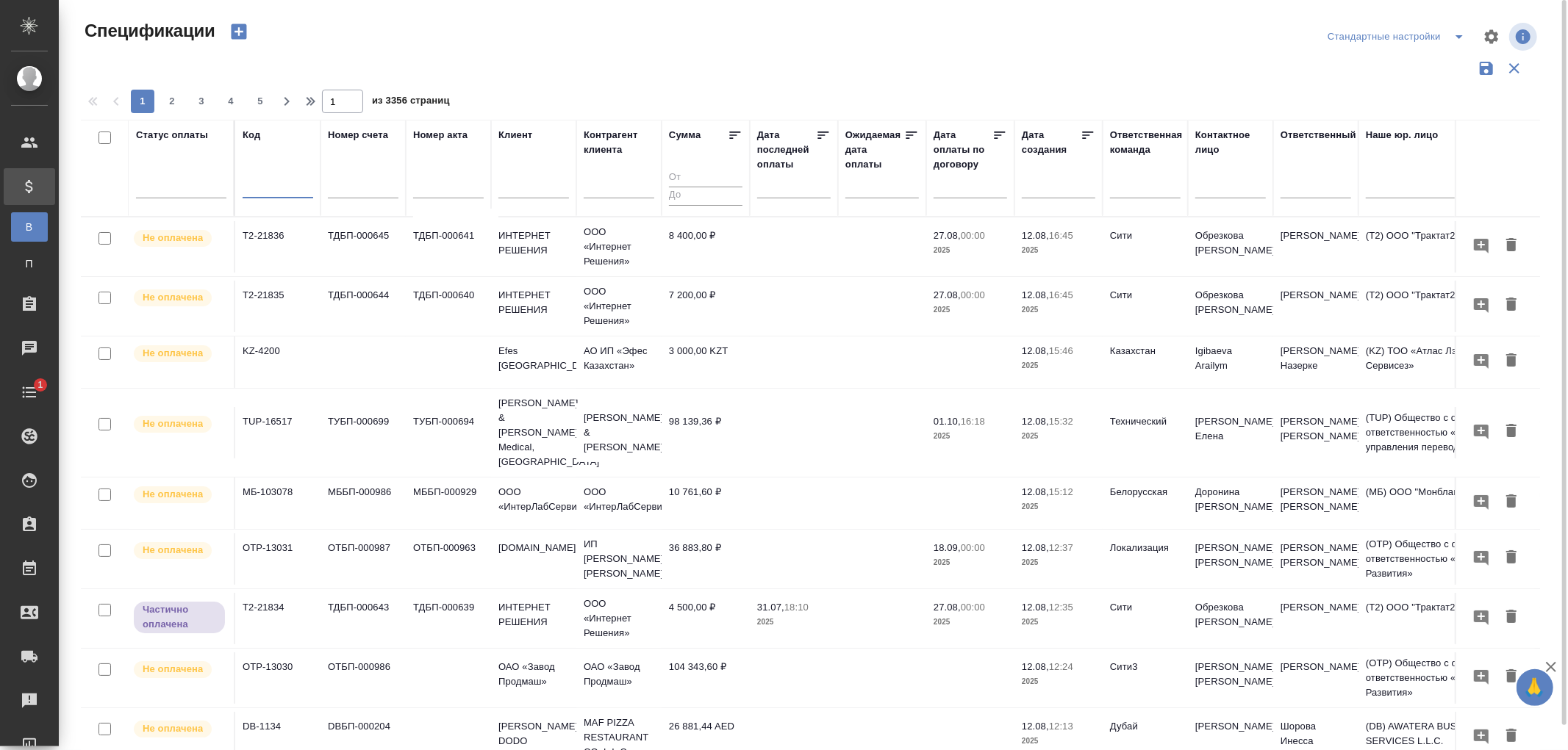
click at [248, 184] on input "text" at bounding box center [278, 188] width 71 height 18
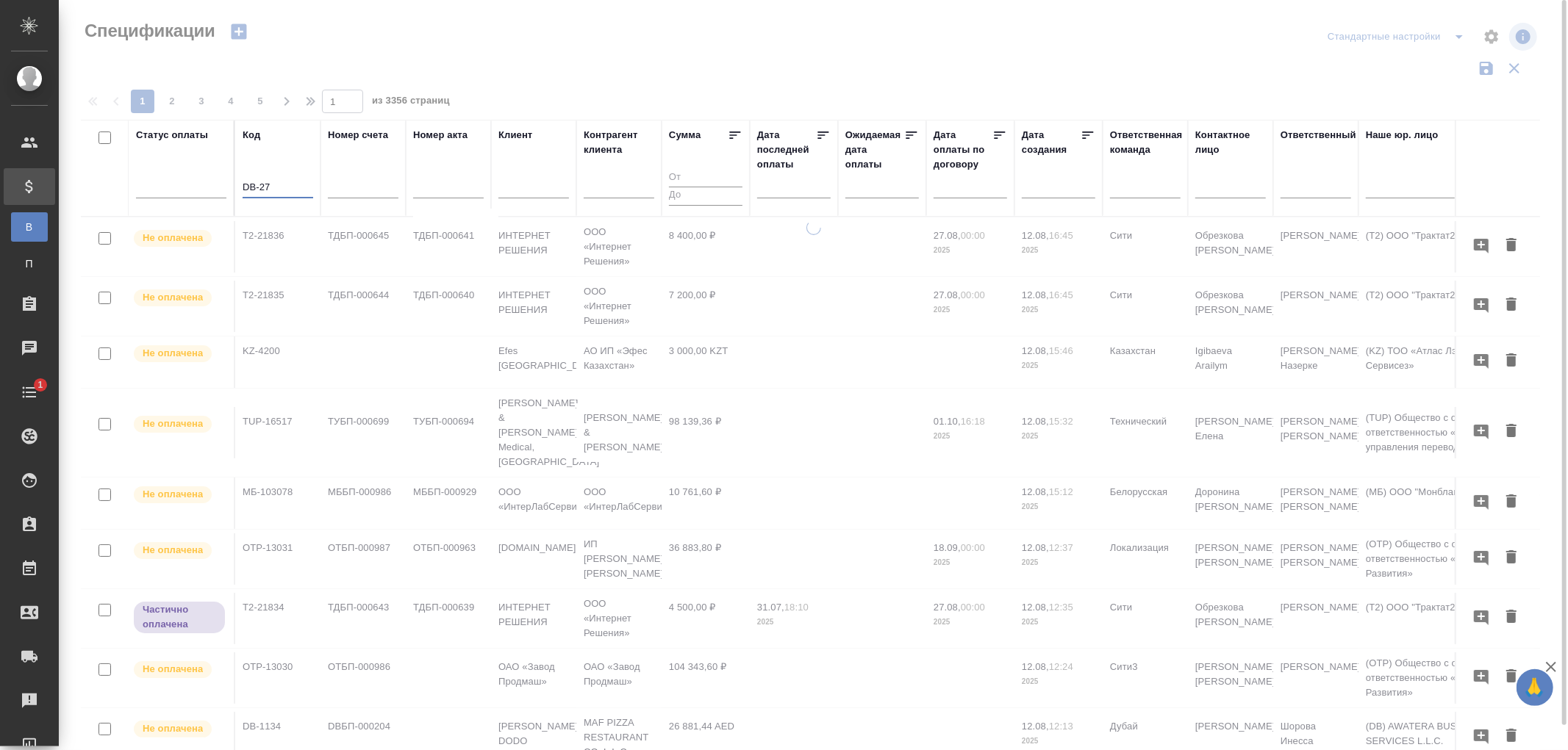
type input "DB-27"
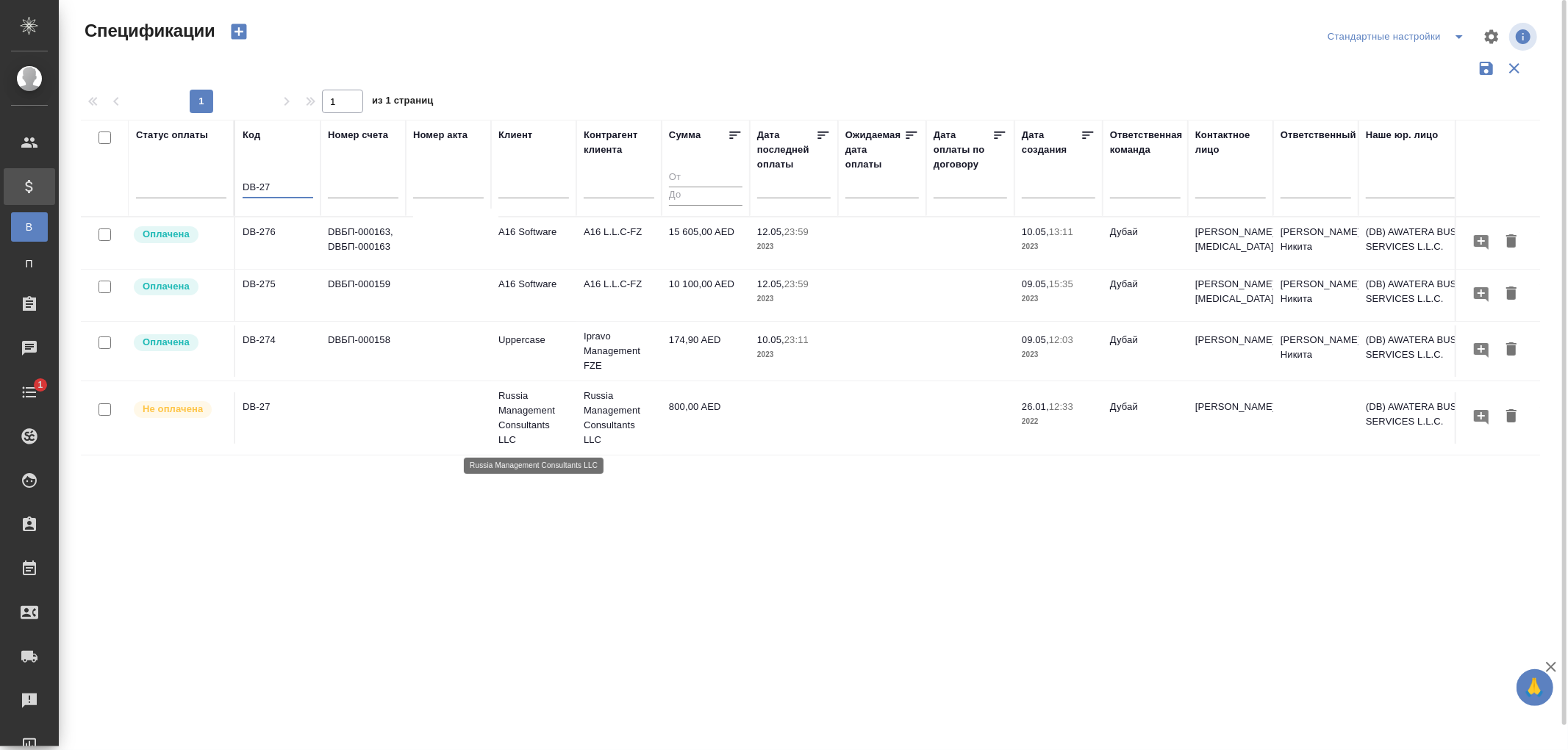
click at [535, 407] on p "Russia Management Consultants LLC" at bounding box center [534, 418] width 71 height 59
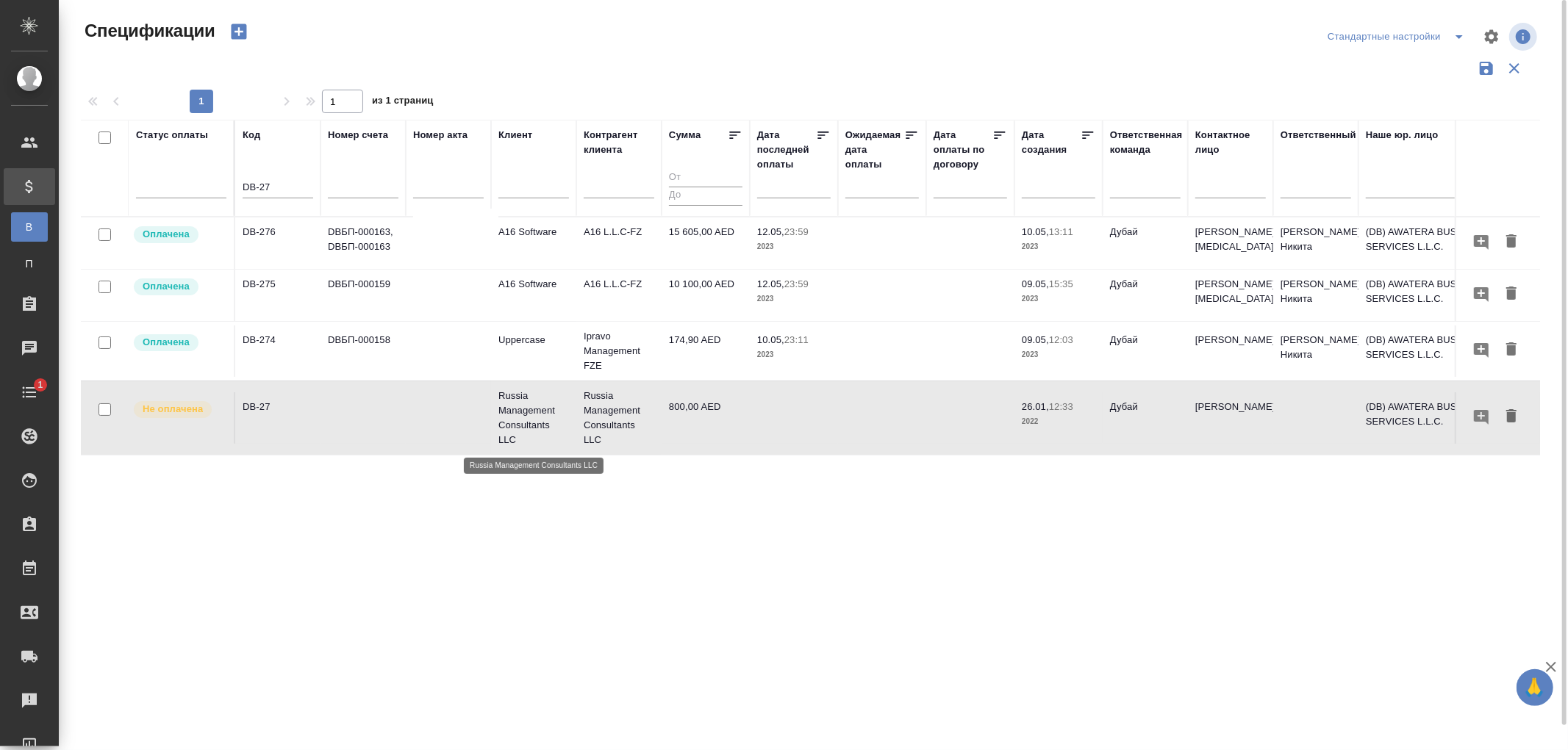
click at [535, 407] on p "Russia Management Consultants LLC" at bounding box center [534, 418] width 71 height 59
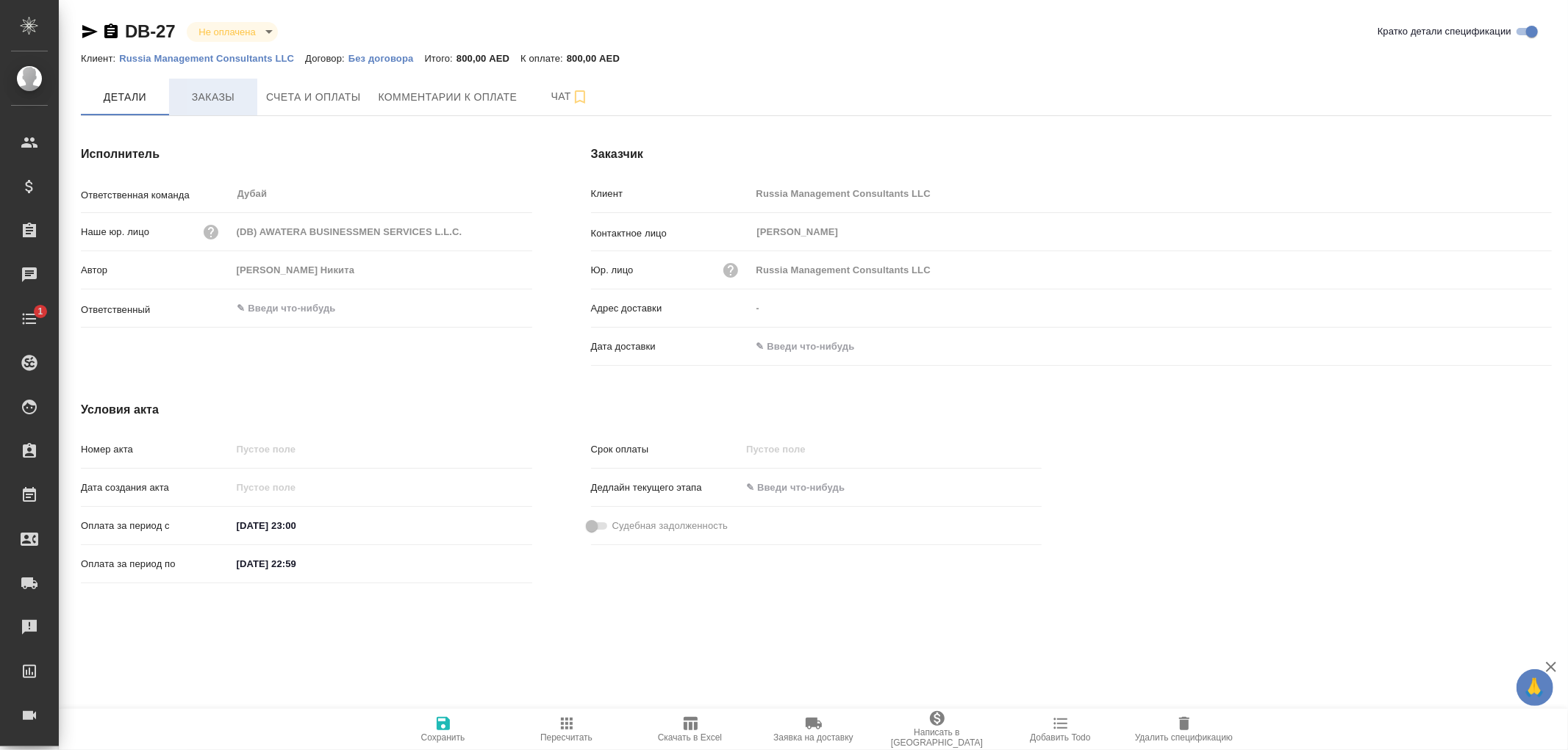
click at [216, 96] on span "Заказы" at bounding box center [214, 97] width 71 height 18
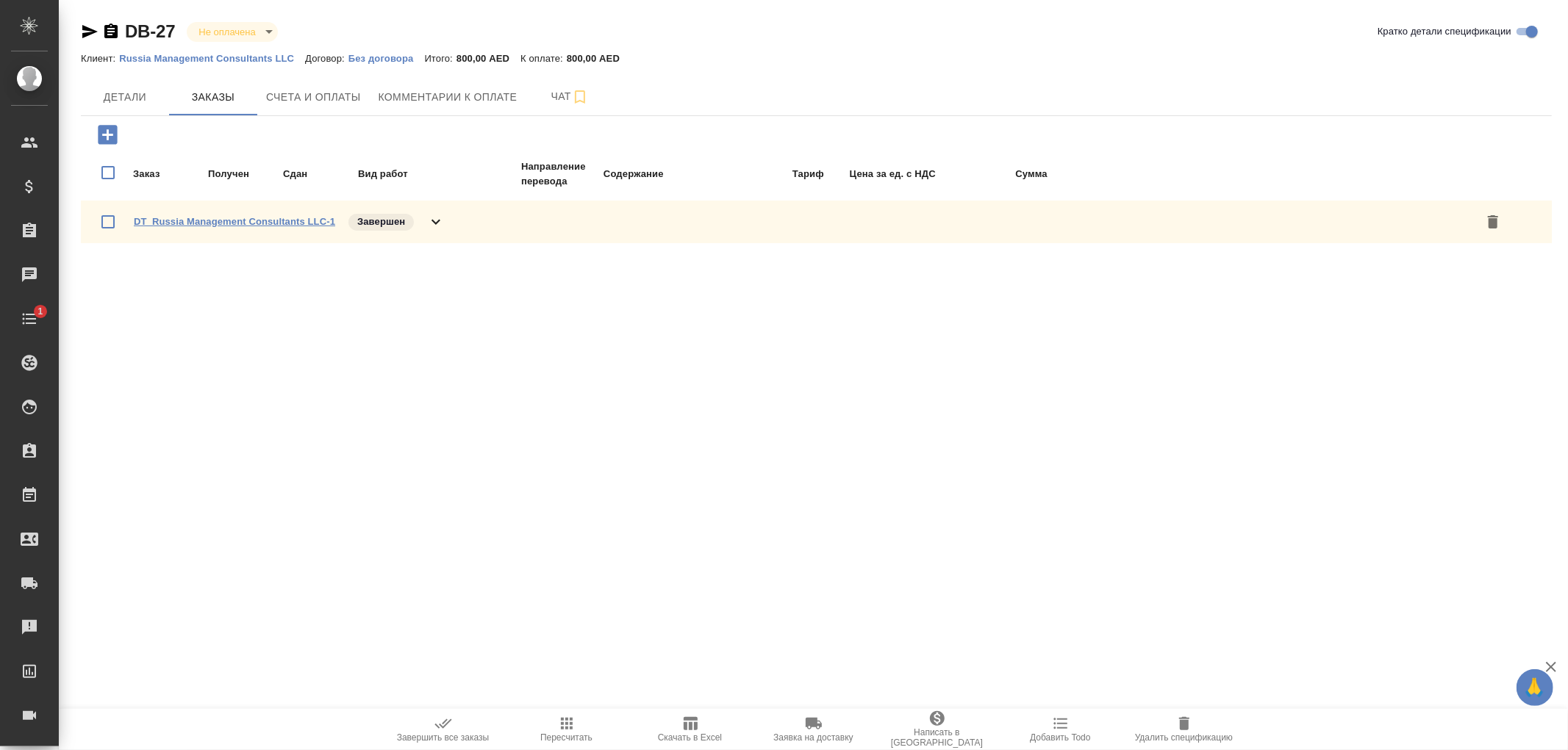
click at [218, 216] on link "DT_Russia Management Consultants LLC-1" at bounding box center [234, 222] width 201 height 11
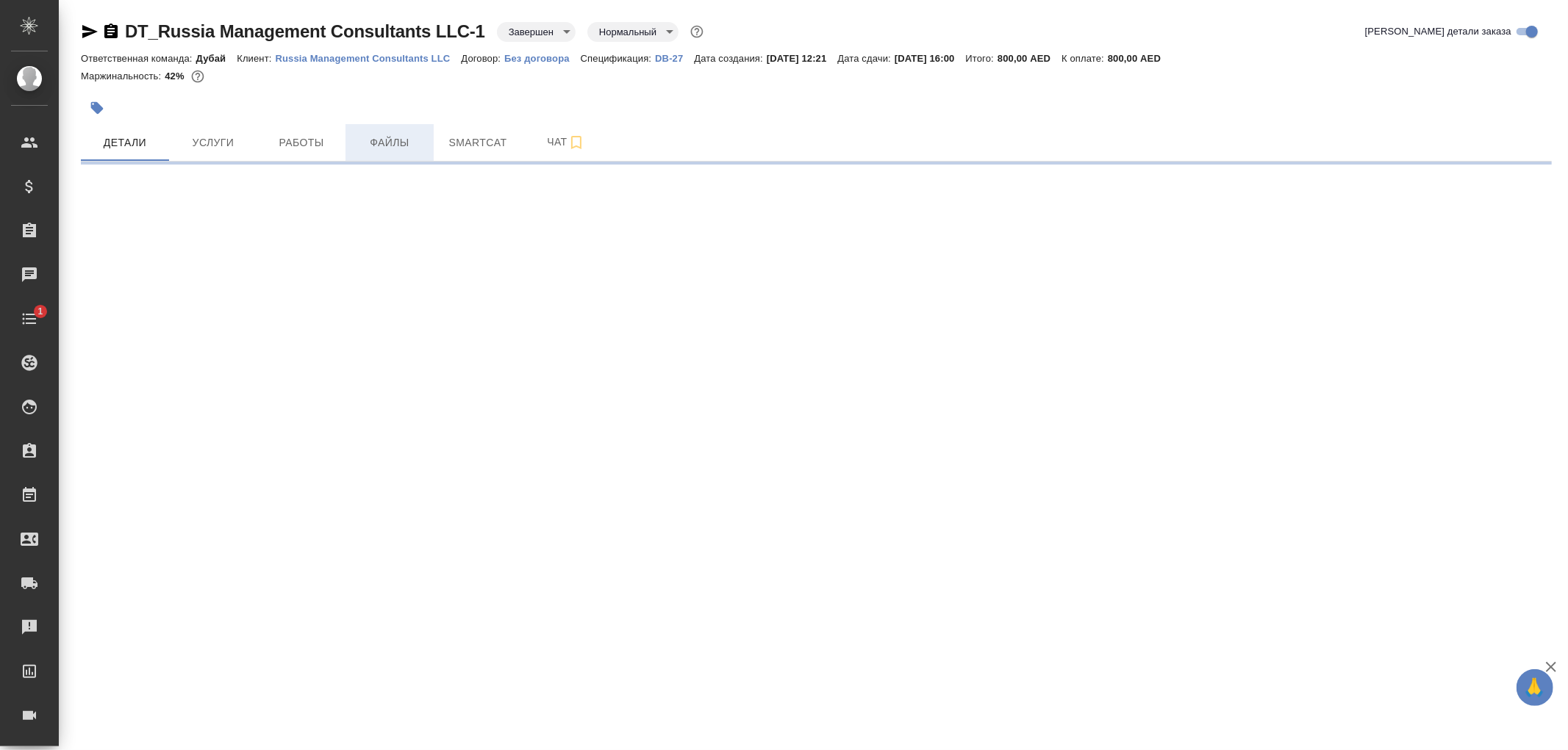
select select "RU"
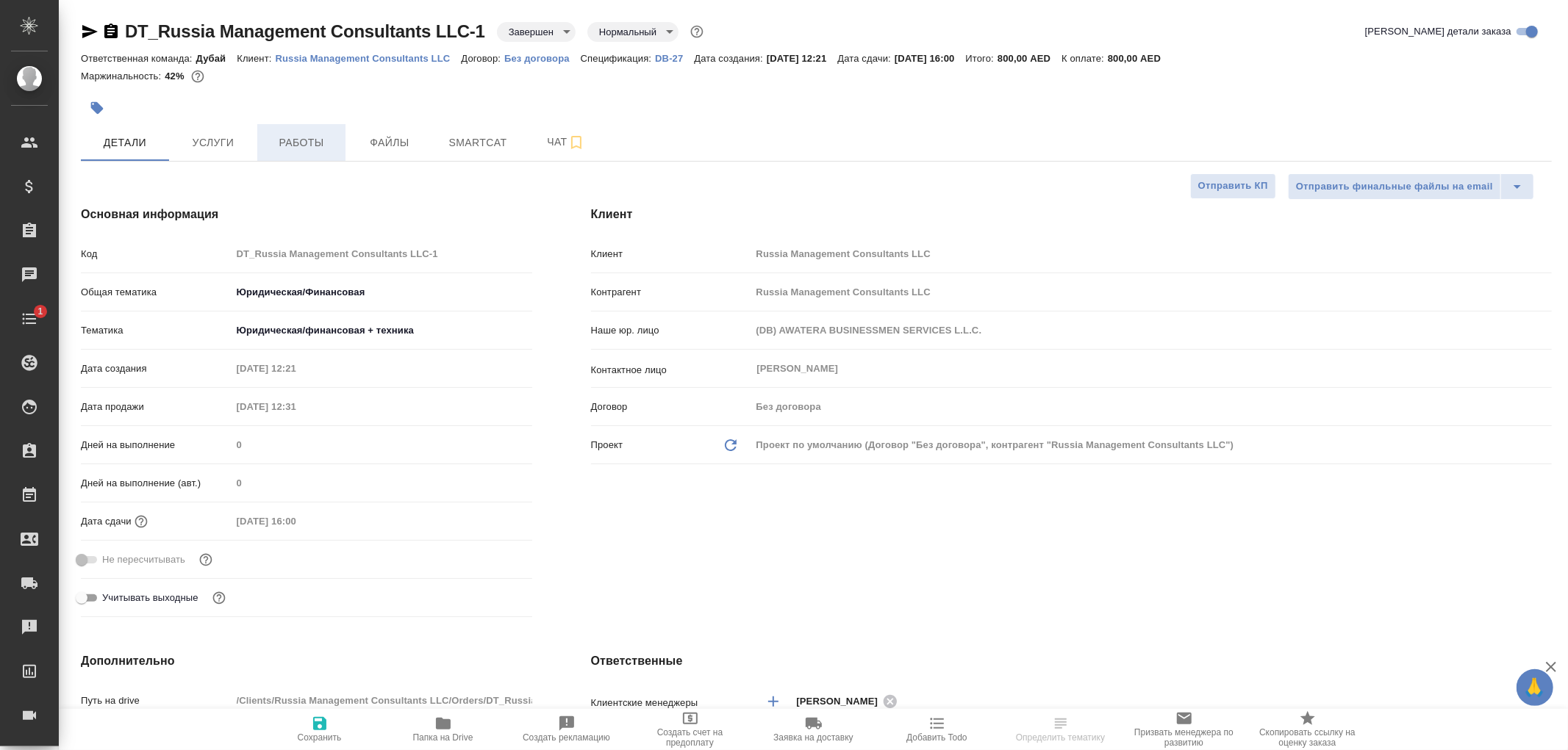
type textarea "x"
click at [304, 140] on span "Работы" at bounding box center [301, 142] width 71 height 18
